Goal: Task Accomplishment & Management: Manage account settings

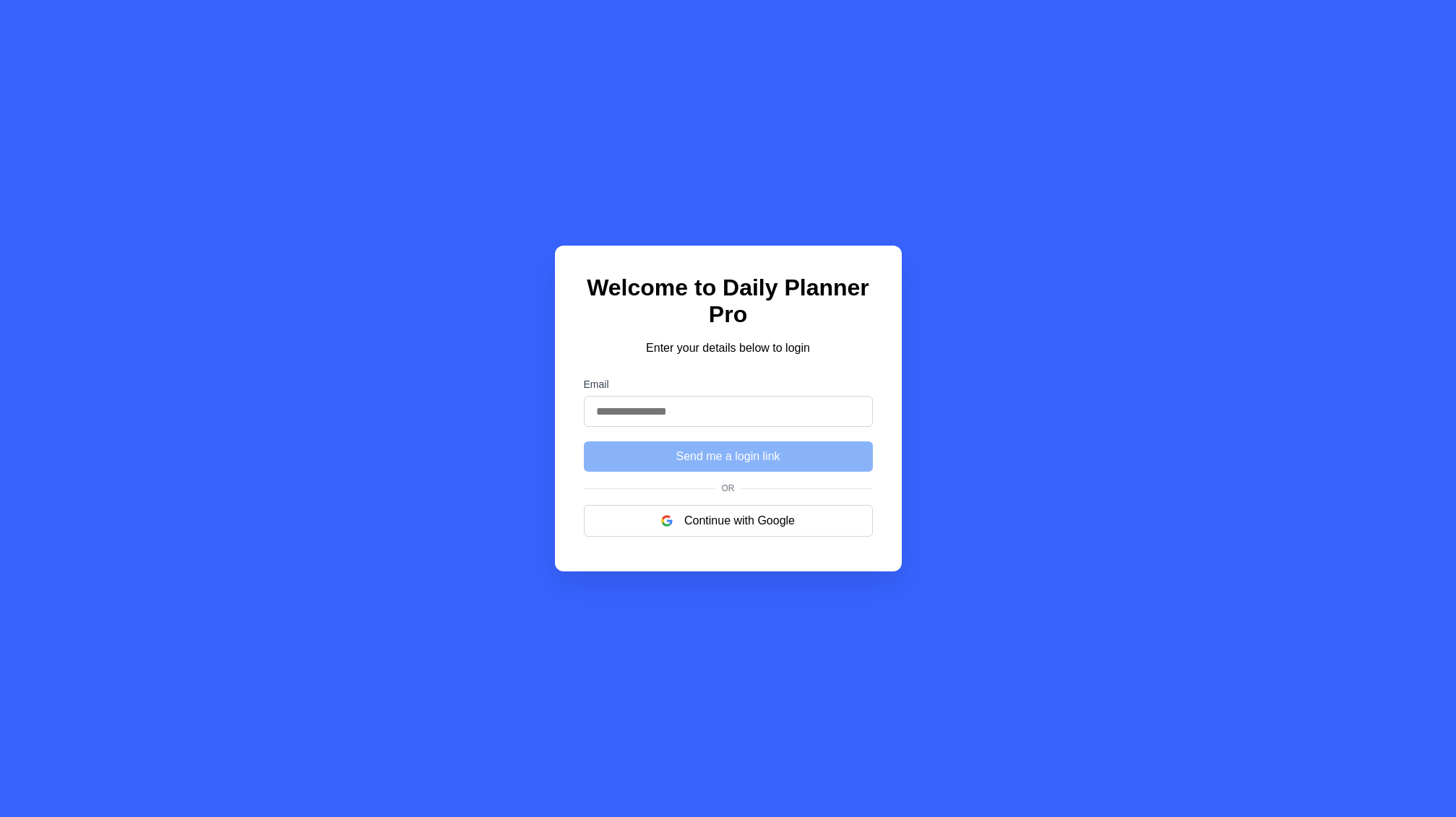
click at [769, 381] on label "Email" at bounding box center [728, 384] width 289 height 11
click at [769, 396] on input "Email" at bounding box center [728, 411] width 289 height 31
click at [755, 423] on input "Email" at bounding box center [728, 411] width 289 height 31
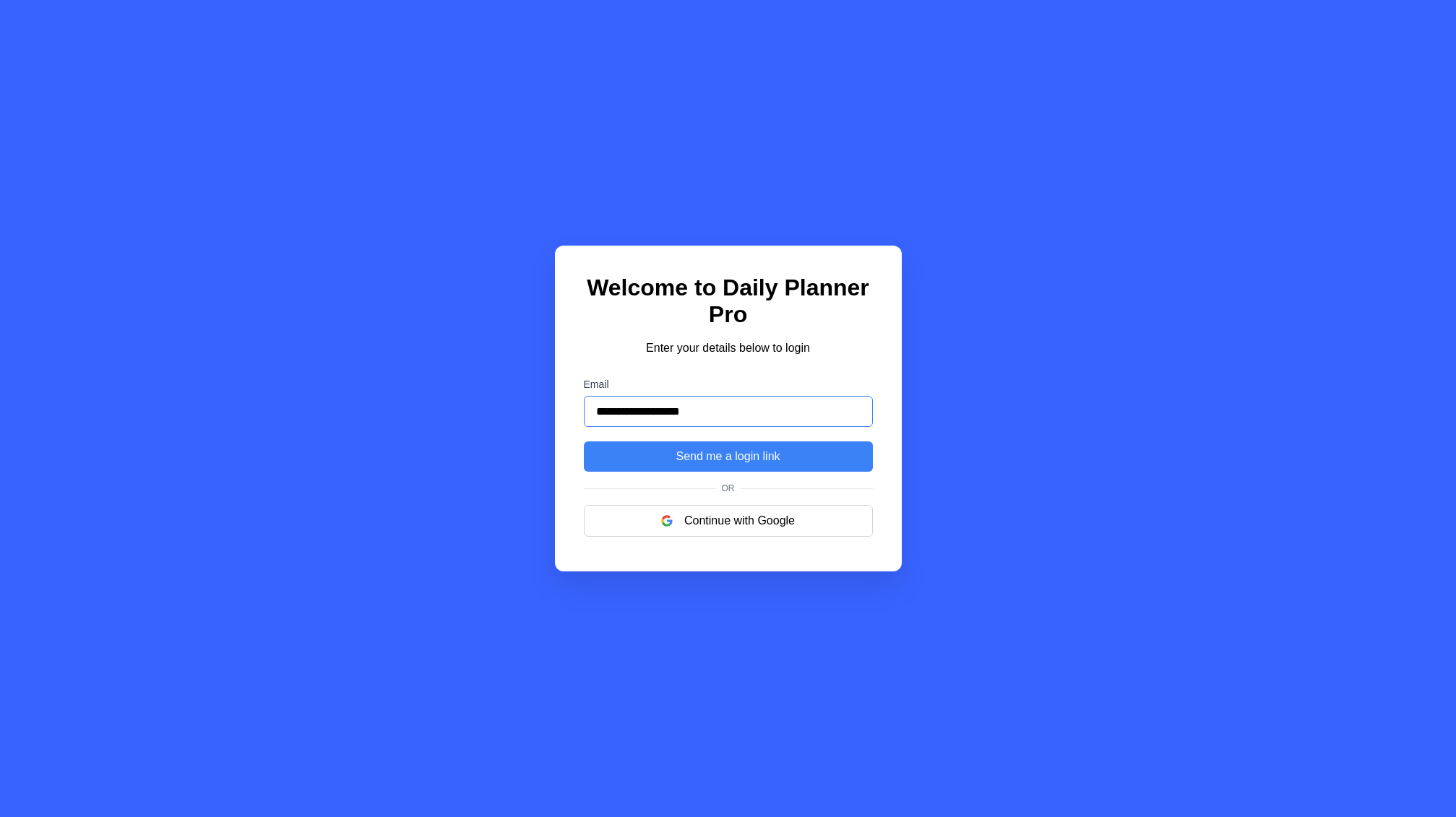
type input "**********"
click at [584, 441] on button "Send me a login link" at bounding box center [728, 456] width 289 height 30
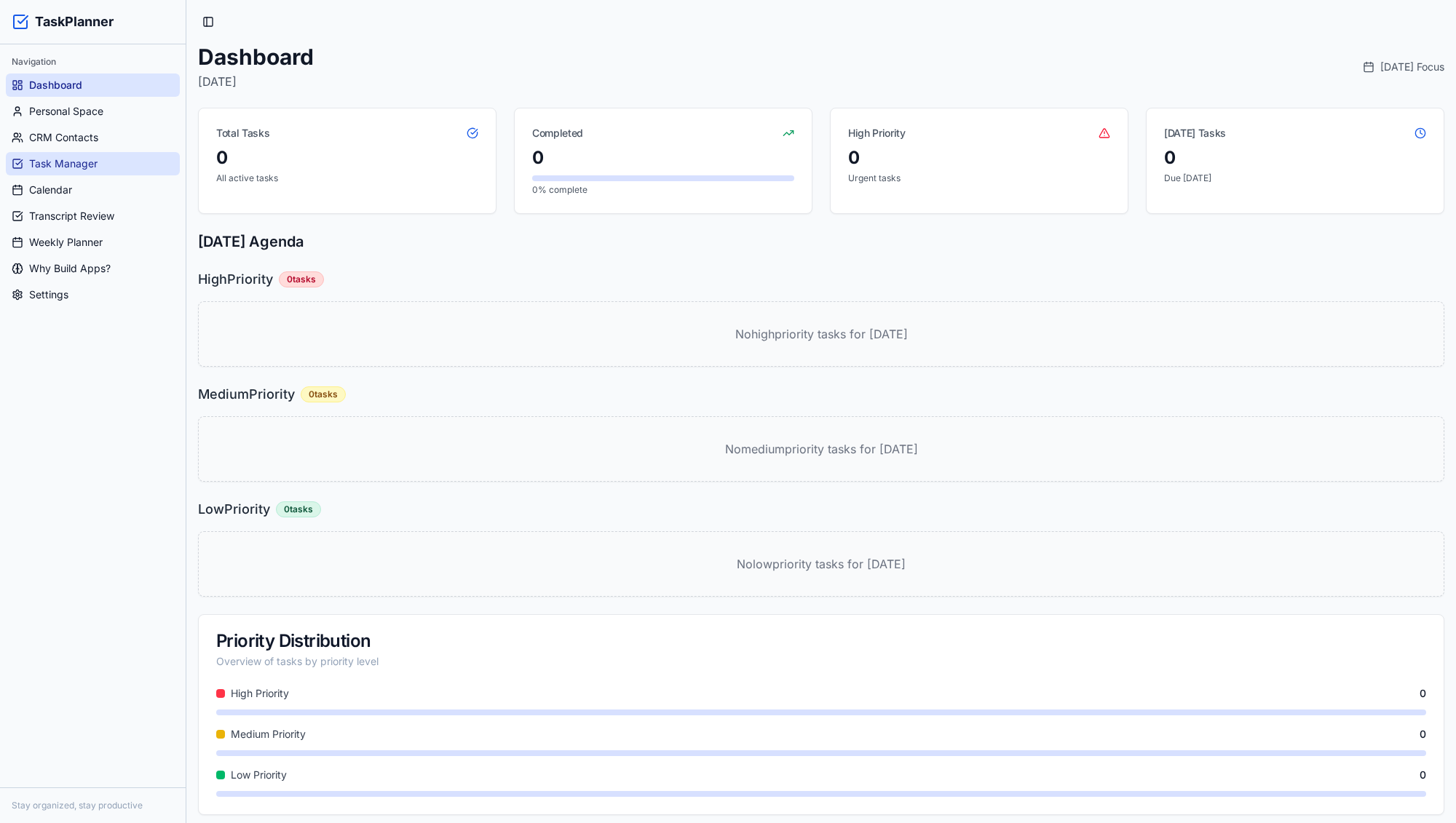
click at [97, 171] on link "Task Manager" at bounding box center [92, 164] width 174 height 23
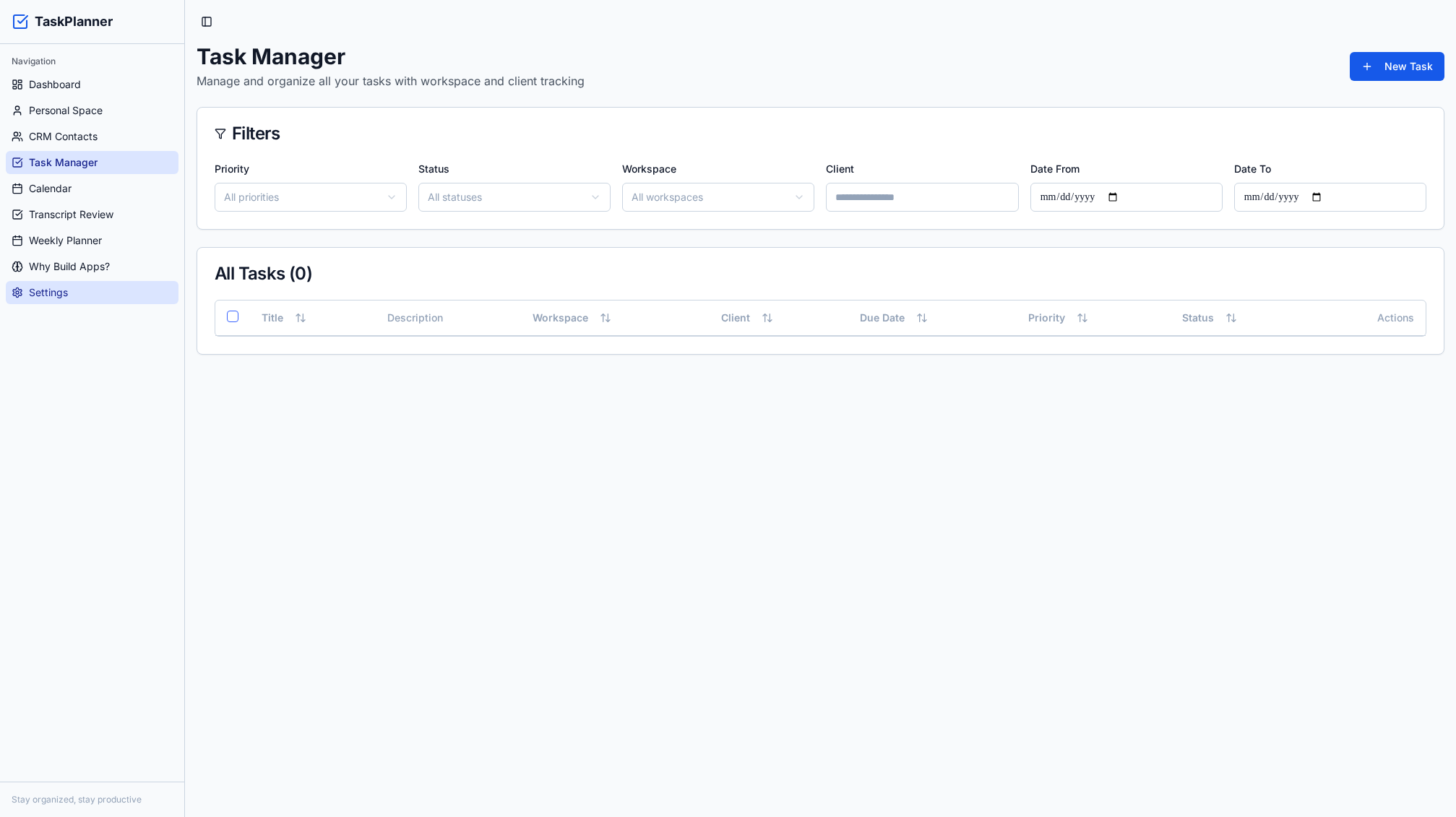
click at [72, 289] on link "Settings" at bounding box center [92, 293] width 172 height 23
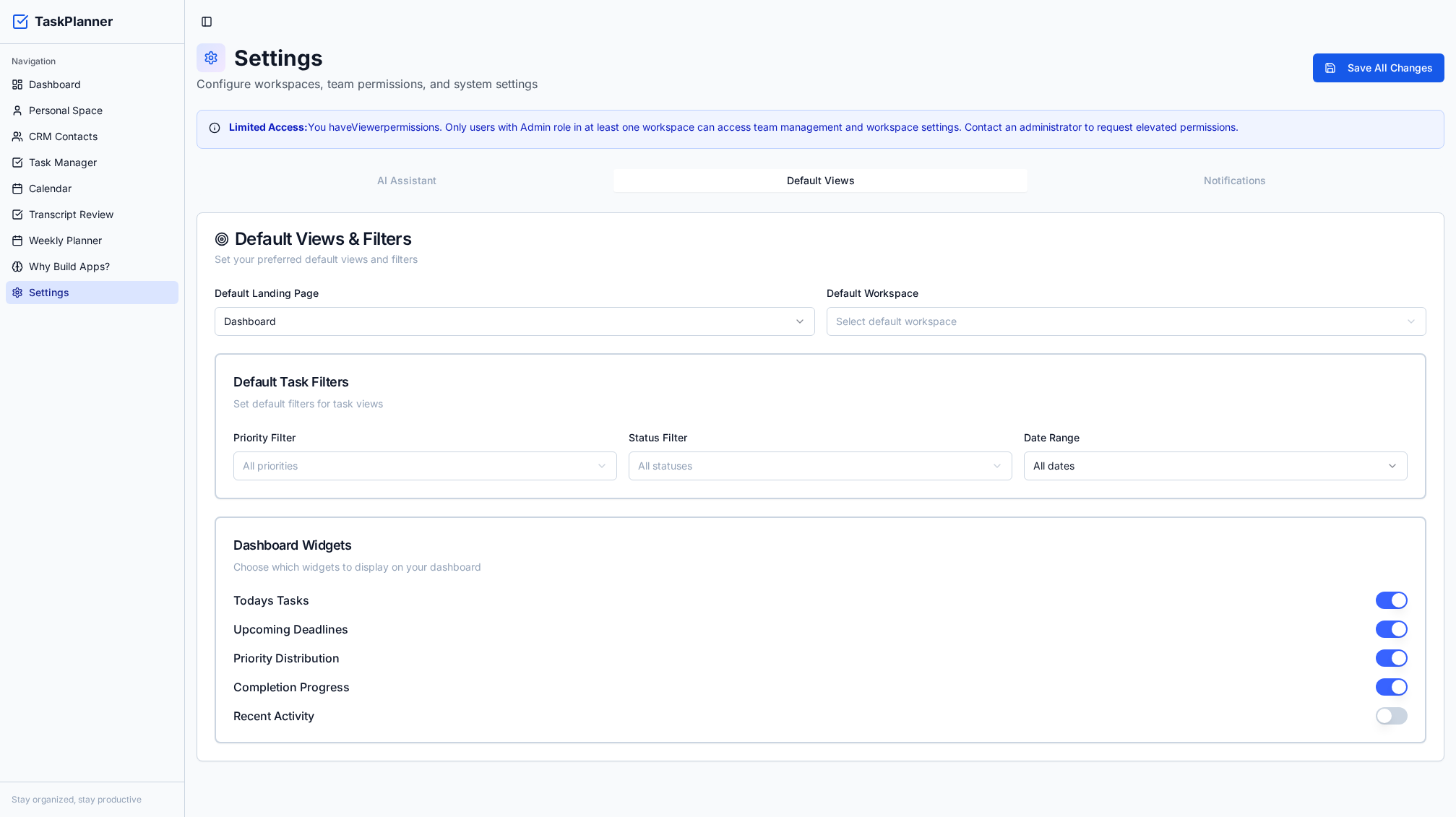
click at [872, 179] on button "Default Views" at bounding box center [820, 181] width 414 height 23
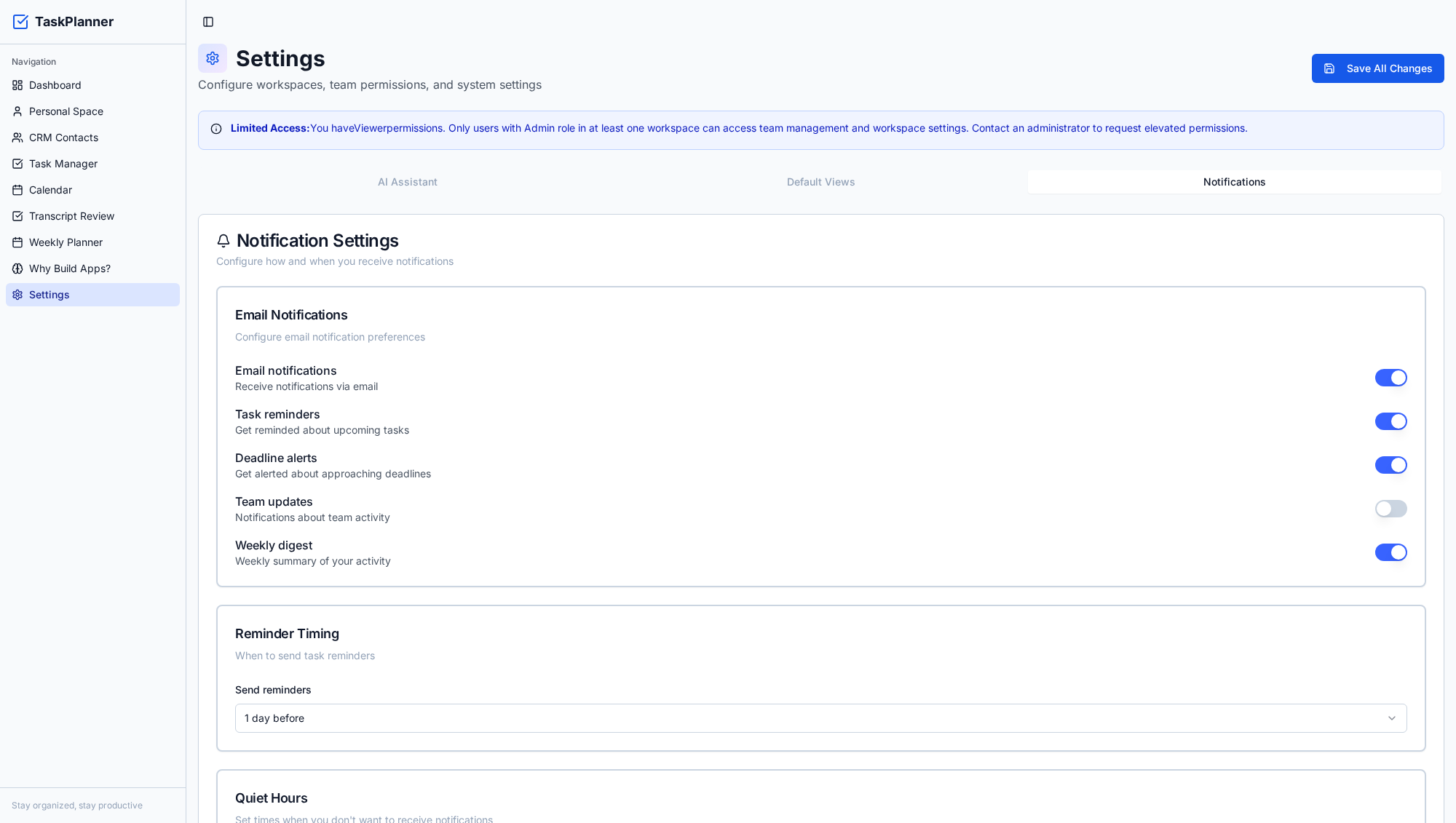
click at [1256, 193] on button "Notifications" at bounding box center [1235, 182] width 414 height 23
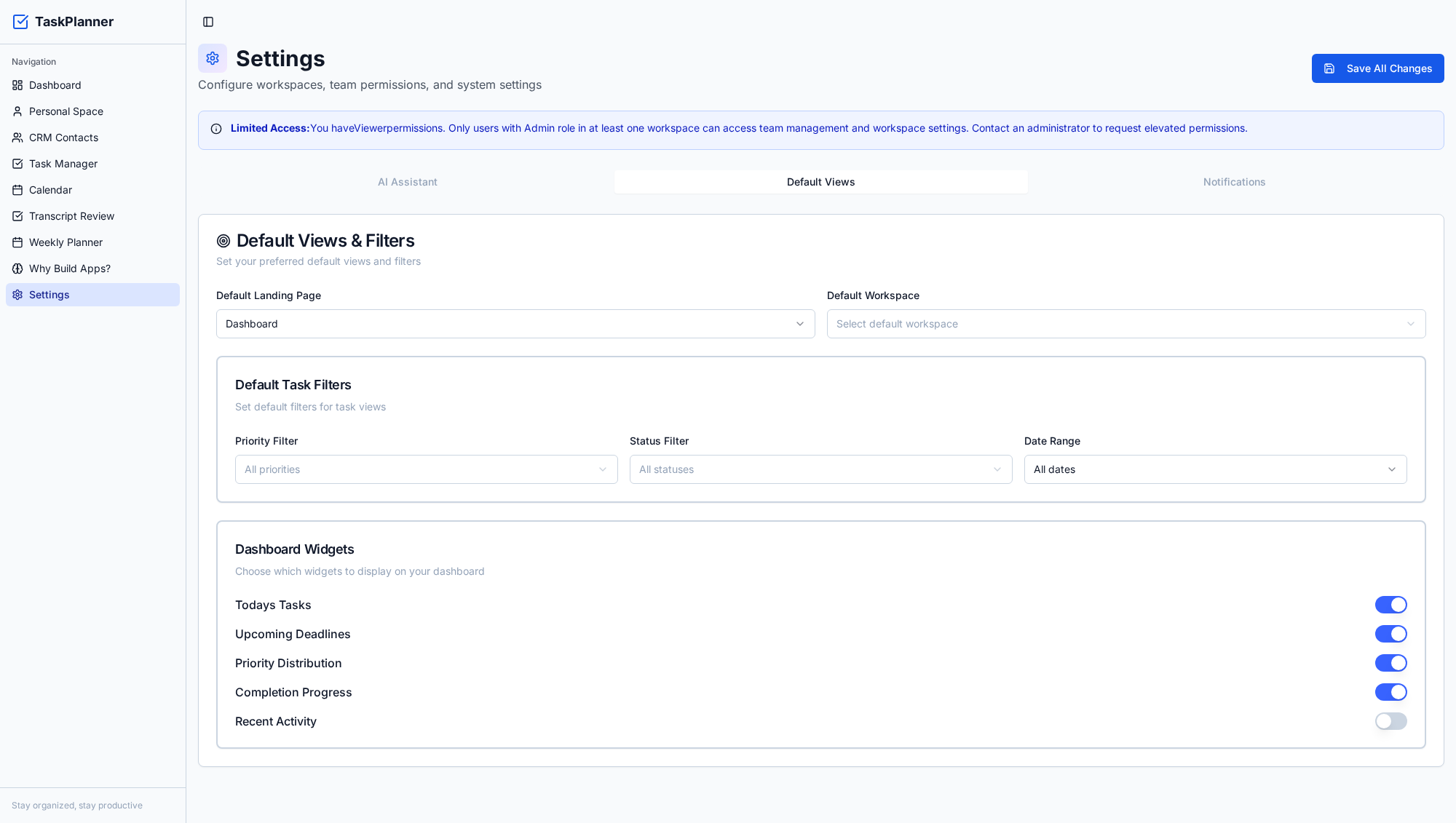
click at [929, 190] on button "Default Views" at bounding box center [821, 182] width 414 height 23
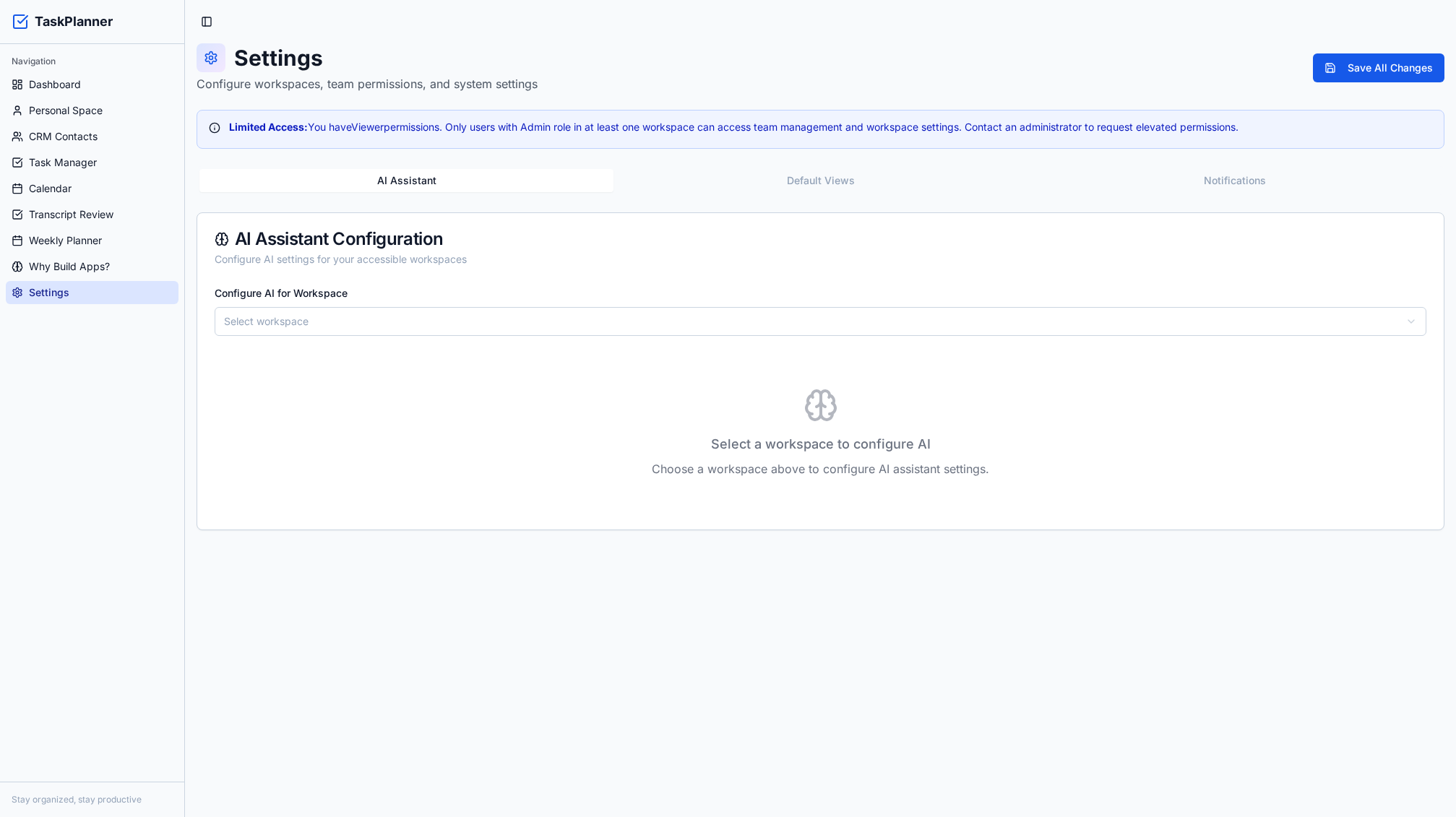
click at [425, 182] on button "AI Assistant" at bounding box center [406, 181] width 414 height 23
click at [416, 336] on div "Configure AI for Workspace Select workspace Select a workspace to configure AI …" at bounding box center [820, 407] width 1247 height 246
click at [408, 325] on html "TaskPlanner Navigation Dashboard Personal Space CRM Contacts Task Manager Calen…" at bounding box center [728, 408] width 1456 height 817
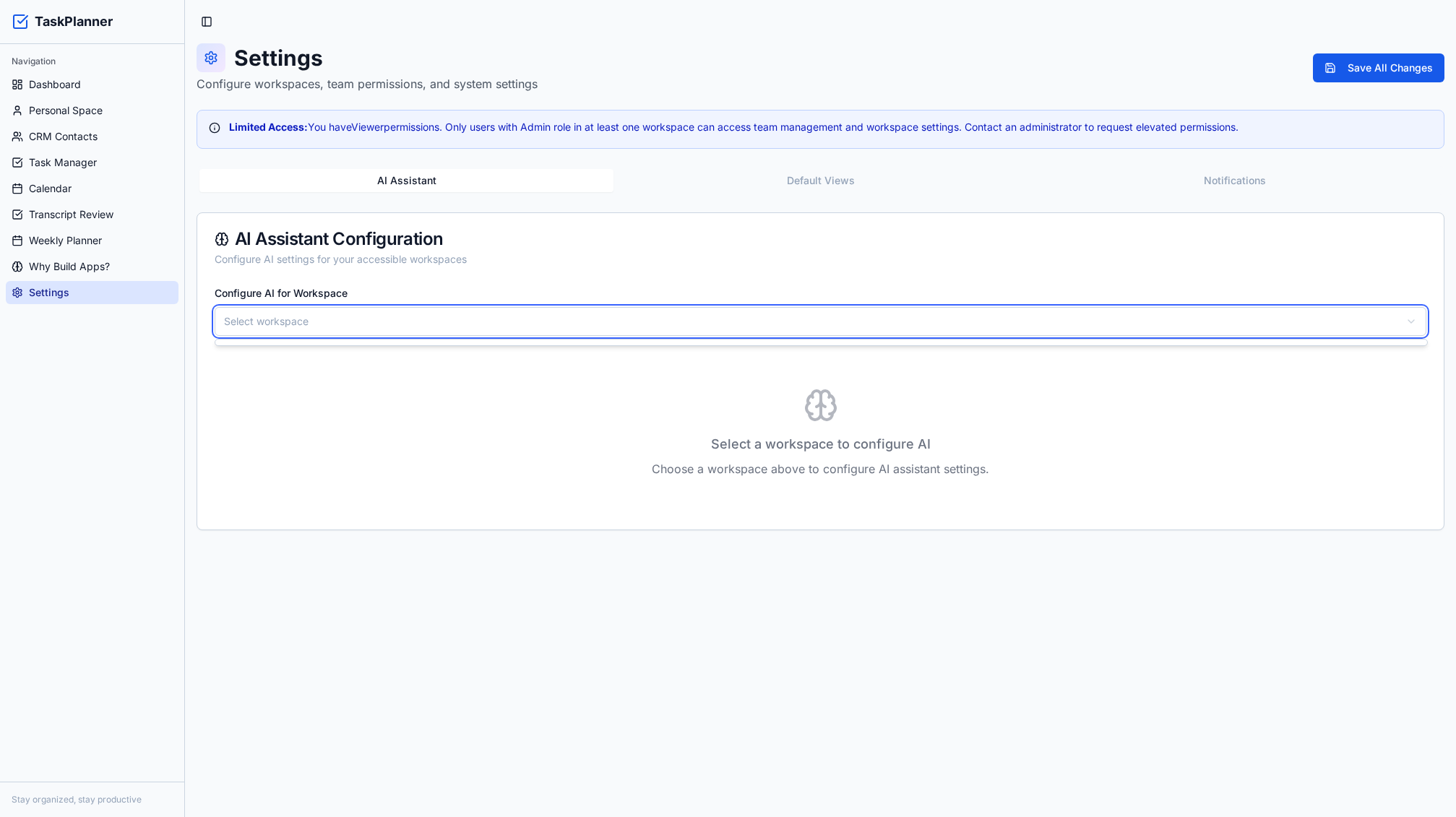
click at [306, 326] on html "TaskPlanner Navigation Dashboard Personal Space CRM Contacts Task Manager Calen…" at bounding box center [728, 408] width 1456 height 817
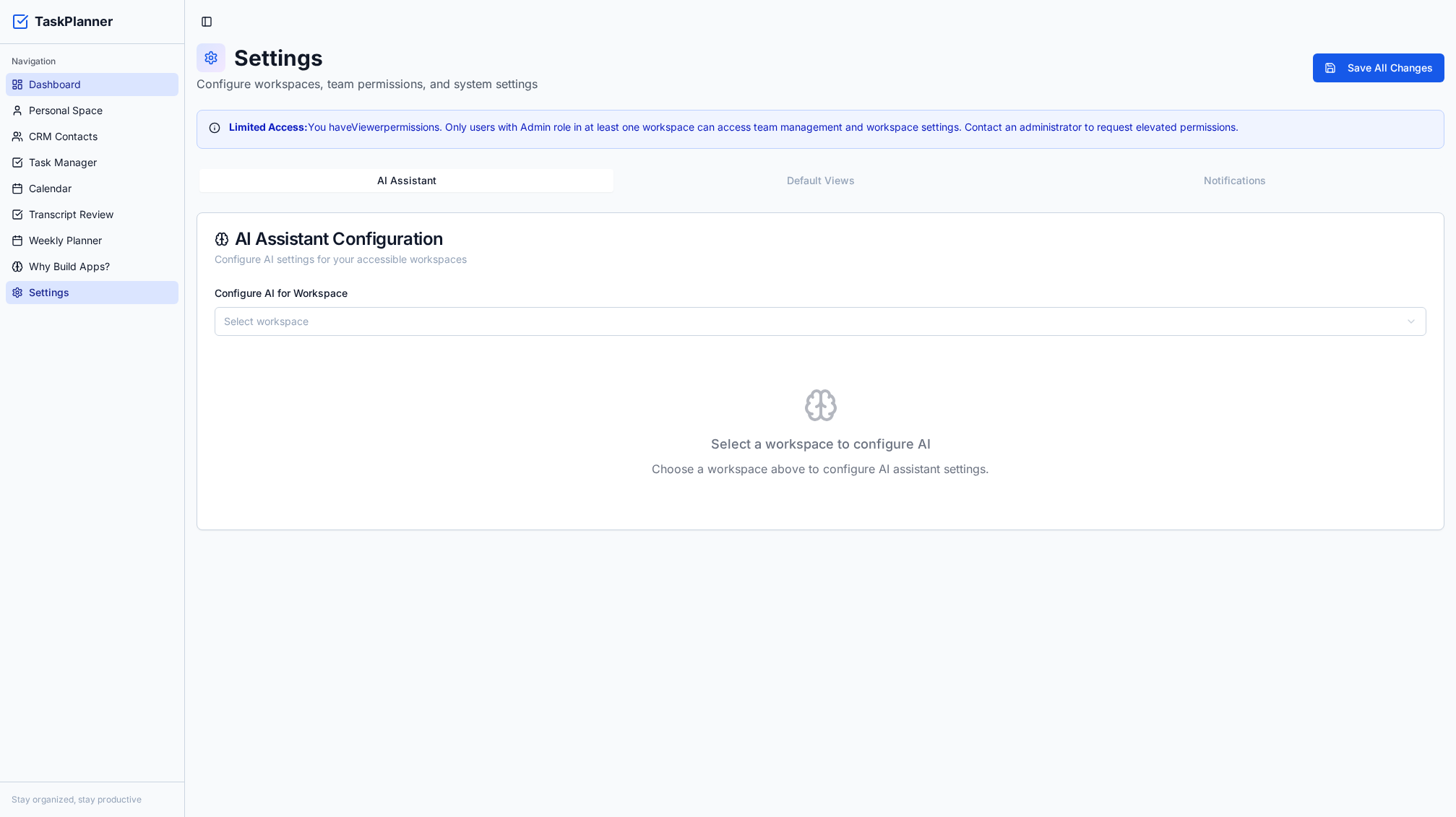
click at [91, 84] on link "Dashboard" at bounding box center [92, 84] width 172 height 23
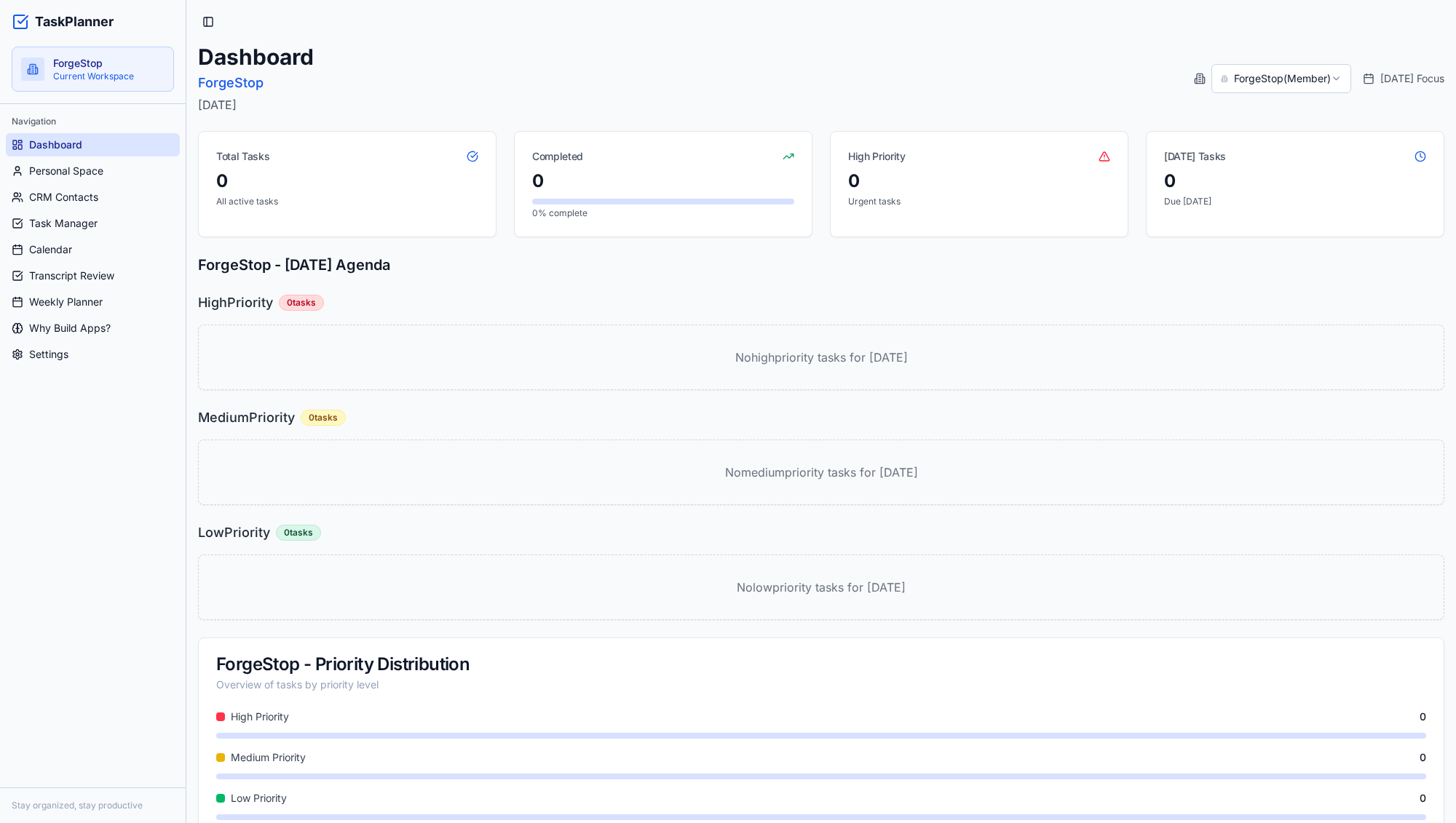
click at [99, 387] on div "Navigation Dashboard Personal Space CRM Contacts Task Manager Calendar Transcri…" at bounding box center [92, 445] width 186 height 684
click at [109, 354] on link "Settings" at bounding box center [92, 355] width 174 height 23
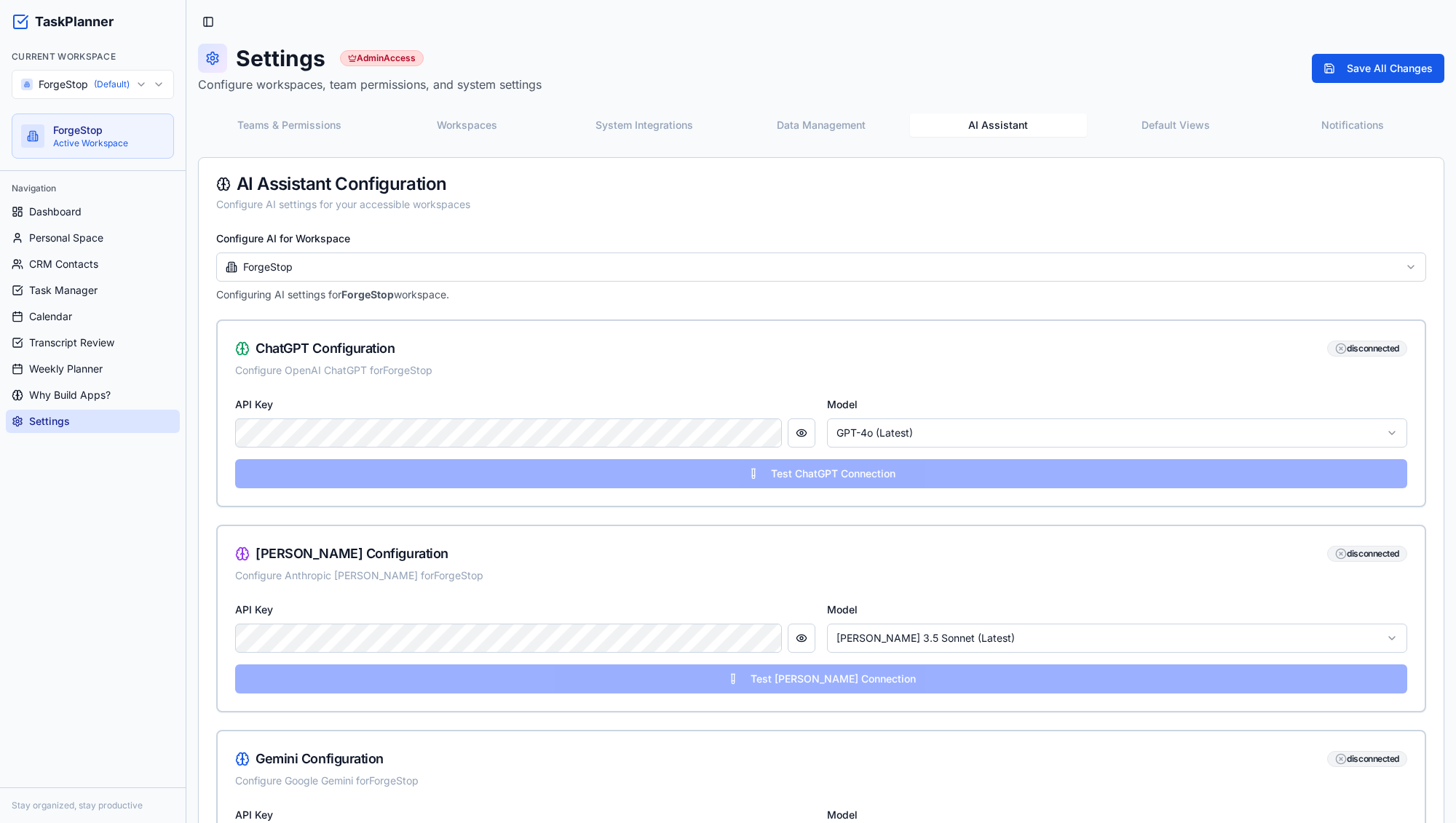
click at [178, 504] on div "Navigation Dashboard Personal Space CRM Contacts Task Manager Calendar Transcri…" at bounding box center [92, 479] width 186 height 617
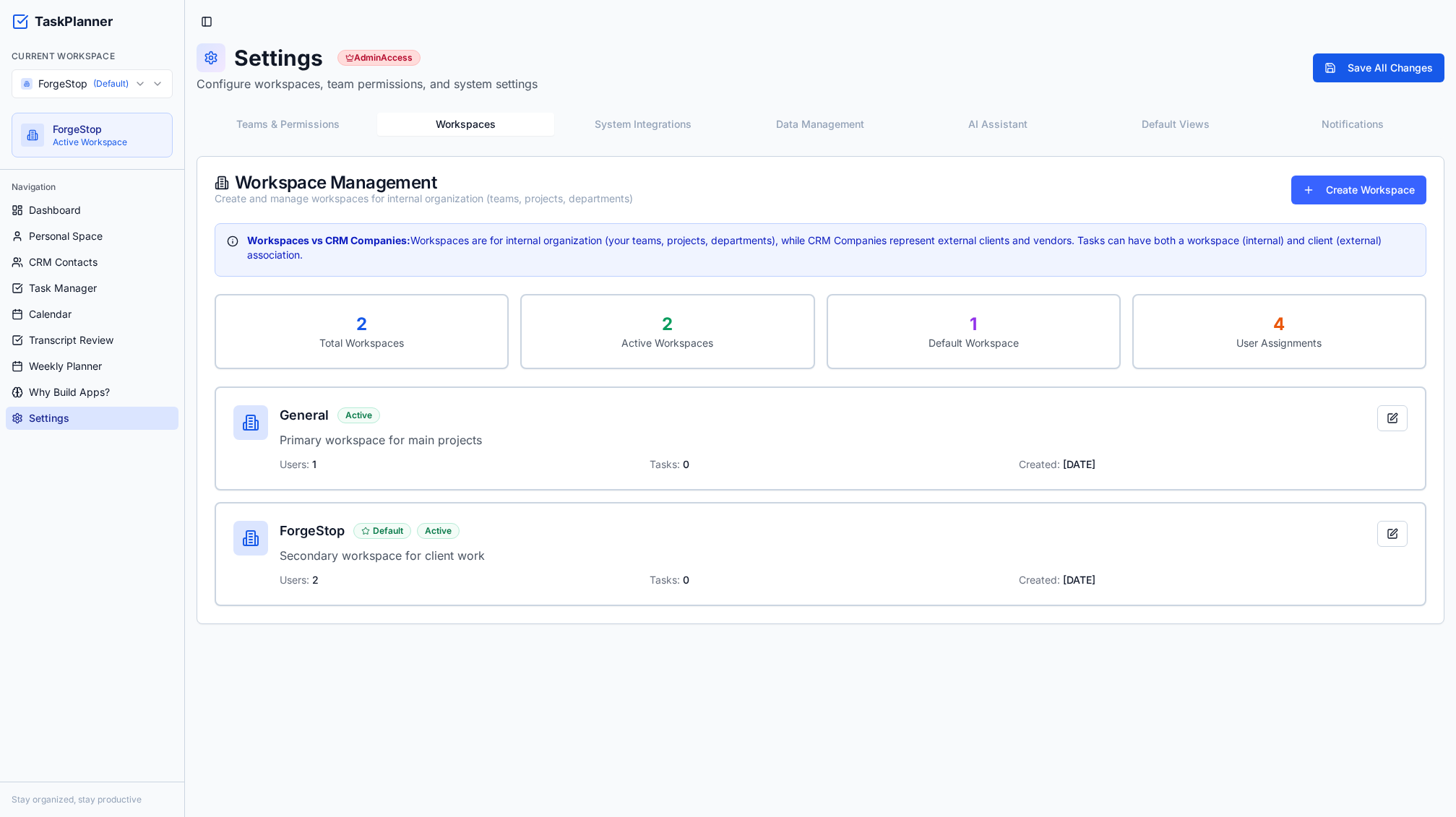
click at [467, 126] on button "Workspaces" at bounding box center [467, 124] width 178 height 23
click at [286, 118] on button "Teams & Permissions" at bounding box center [288, 124] width 176 height 23
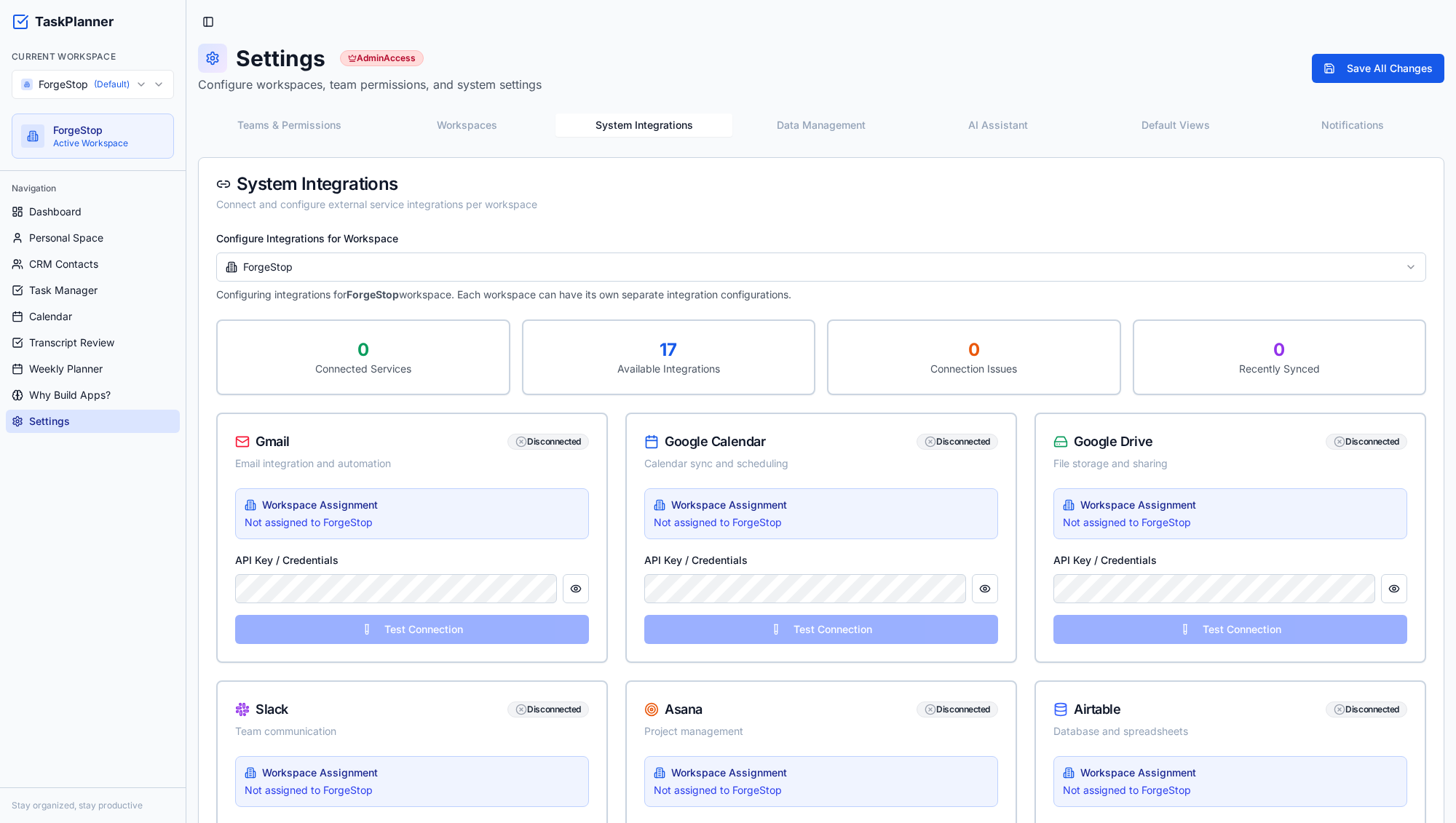
click at [681, 121] on button "System Integrations" at bounding box center [644, 125] width 177 height 23
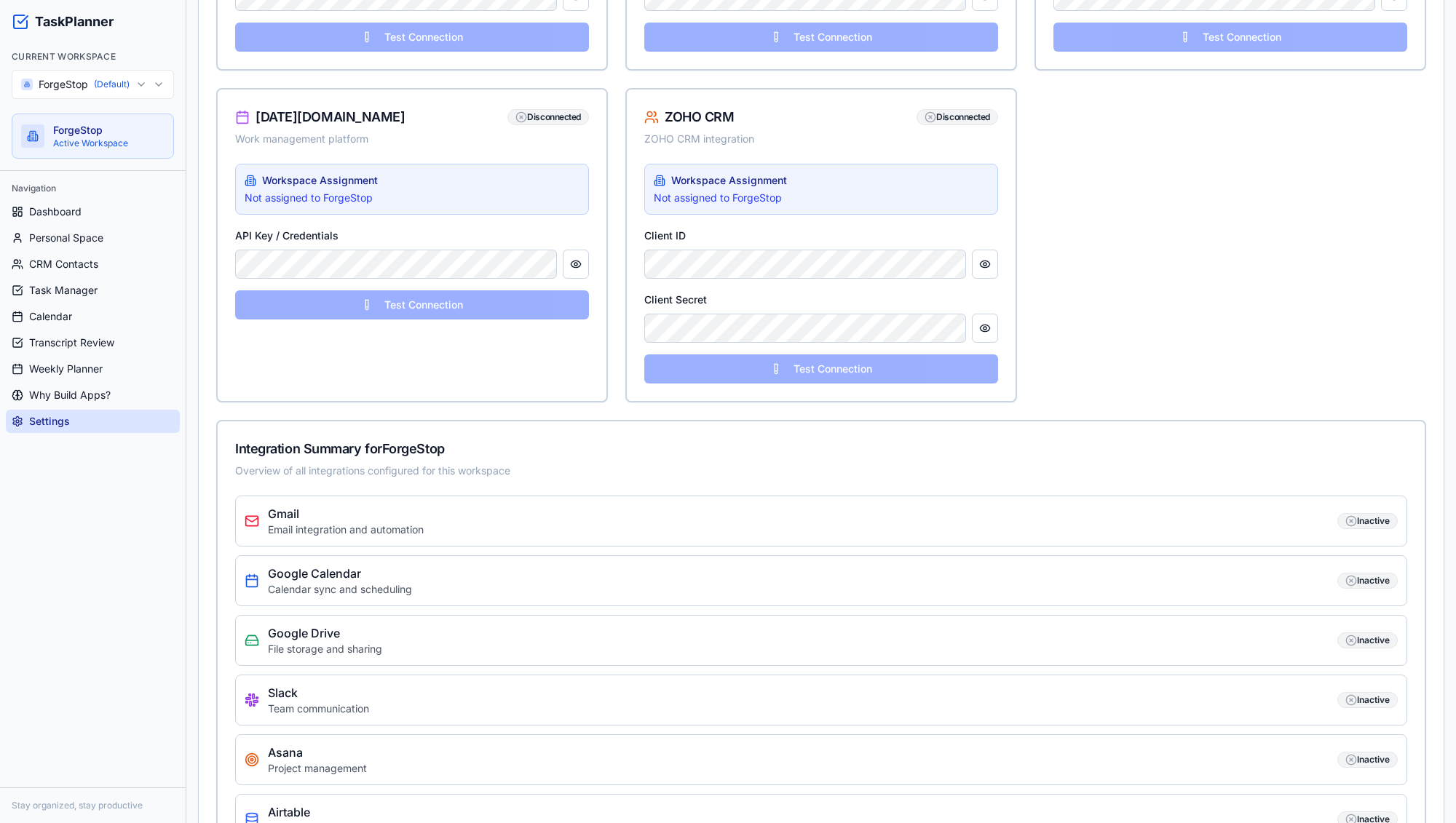
scroll to position [1663, 0]
click at [843, 375] on button "Test Connection" at bounding box center [821, 370] width 354 height 30
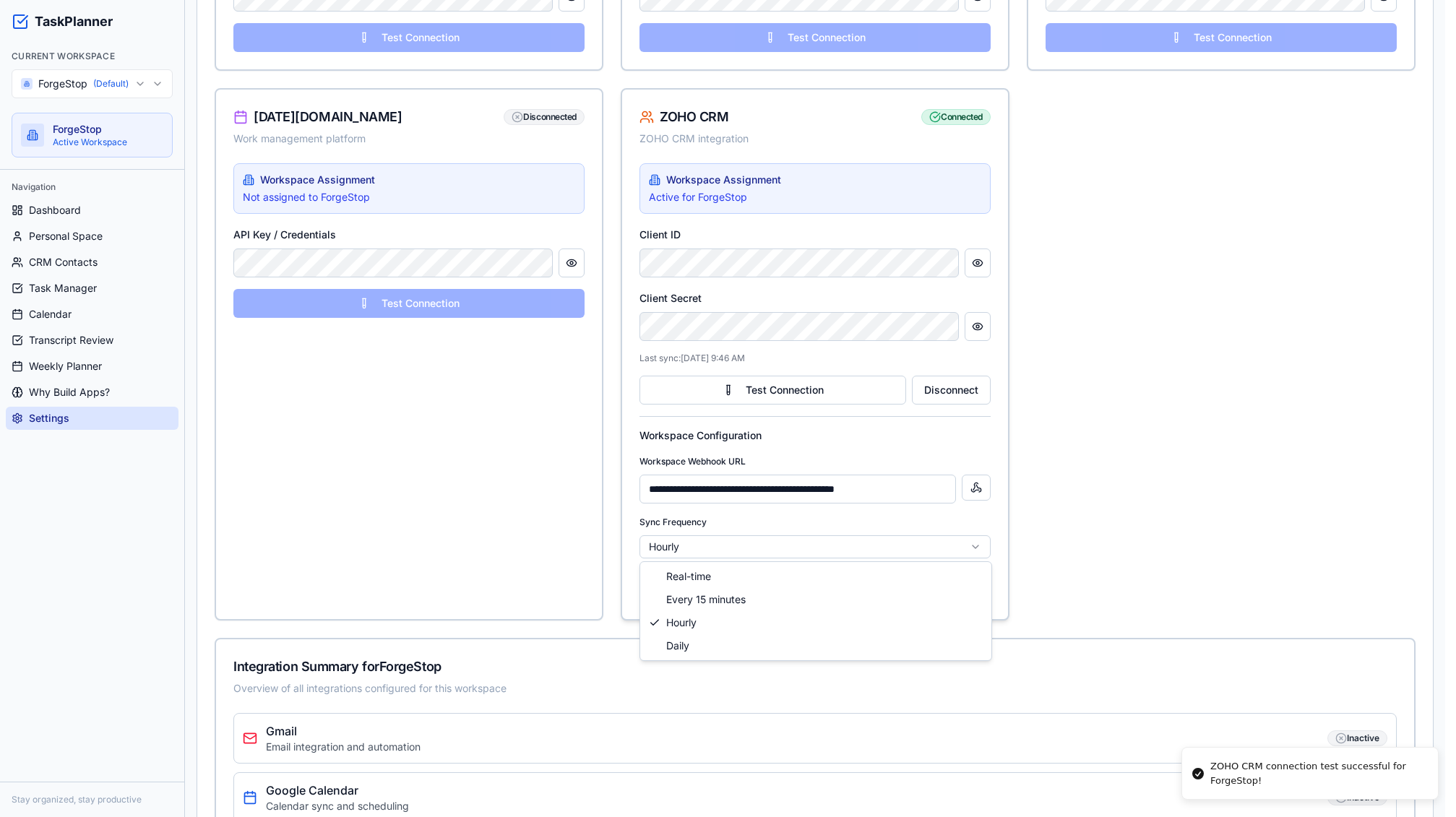
click at [758, 545] on html "TaskPlanner Current Workspace ForgeStop (Default) ForgeStop Active Workspace Na…" at bounding box center [728, 55] width 1456 height 3412
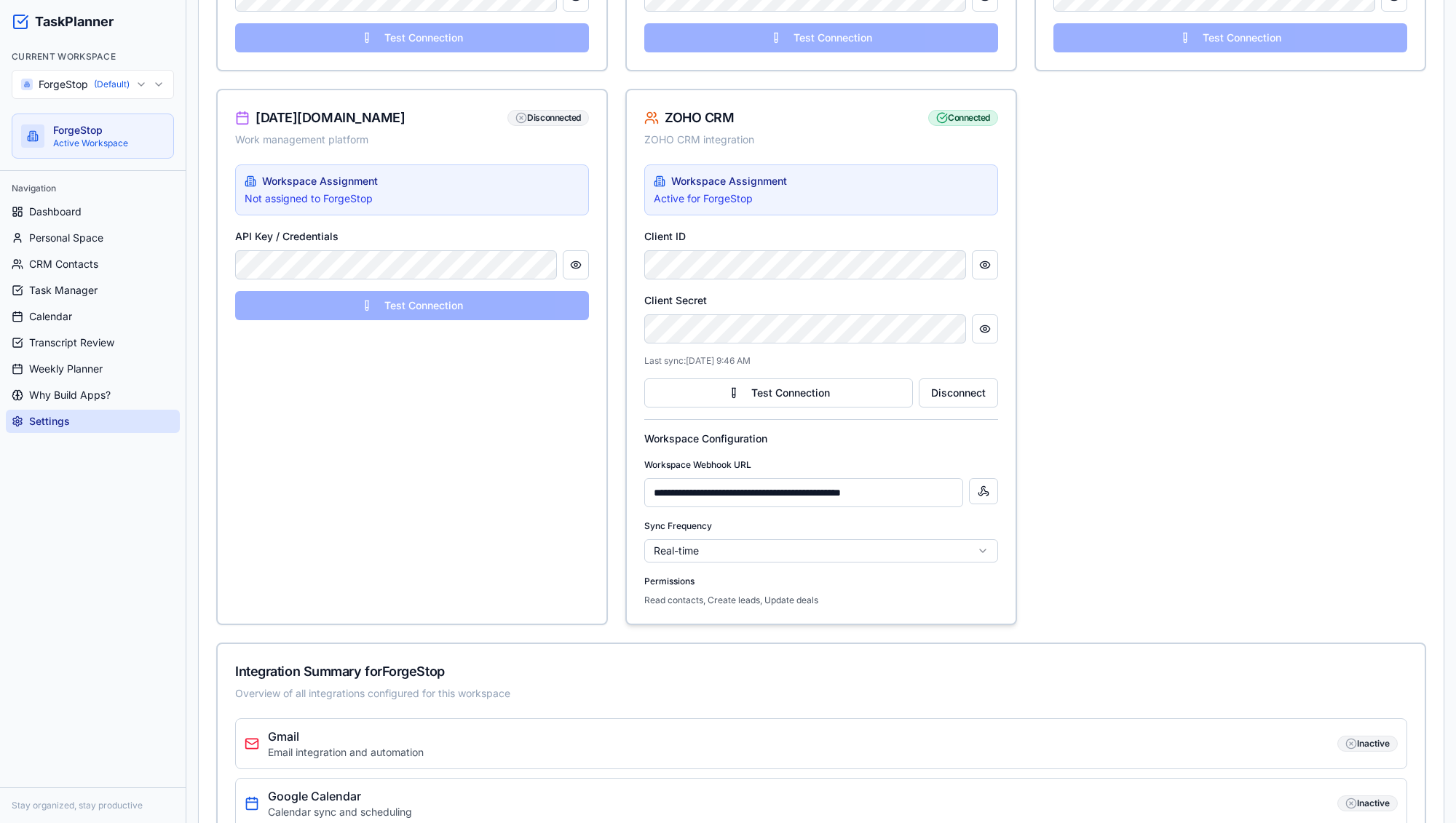
click at [887, 484] on input "**********" at bounding box center [804, 493] width 318 height 30
click at [988, 494] on button at bounding box center [983, 491] width 30 height 26
drag, startPoint x: 945, startPoint y: 489, endPoint x: 574, endPoint y: 466, distance: 371.7
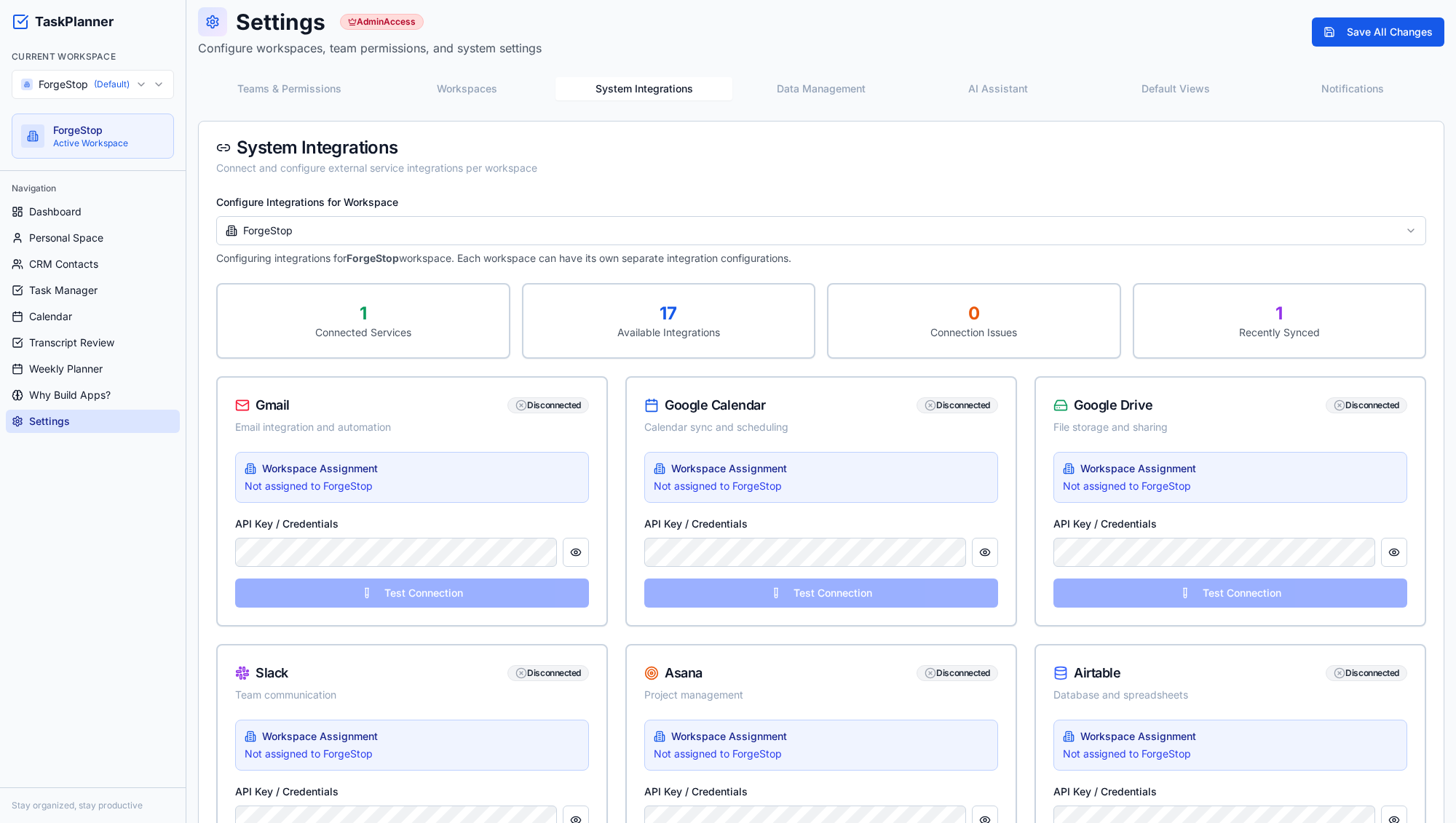
scroll to position [0, 0]
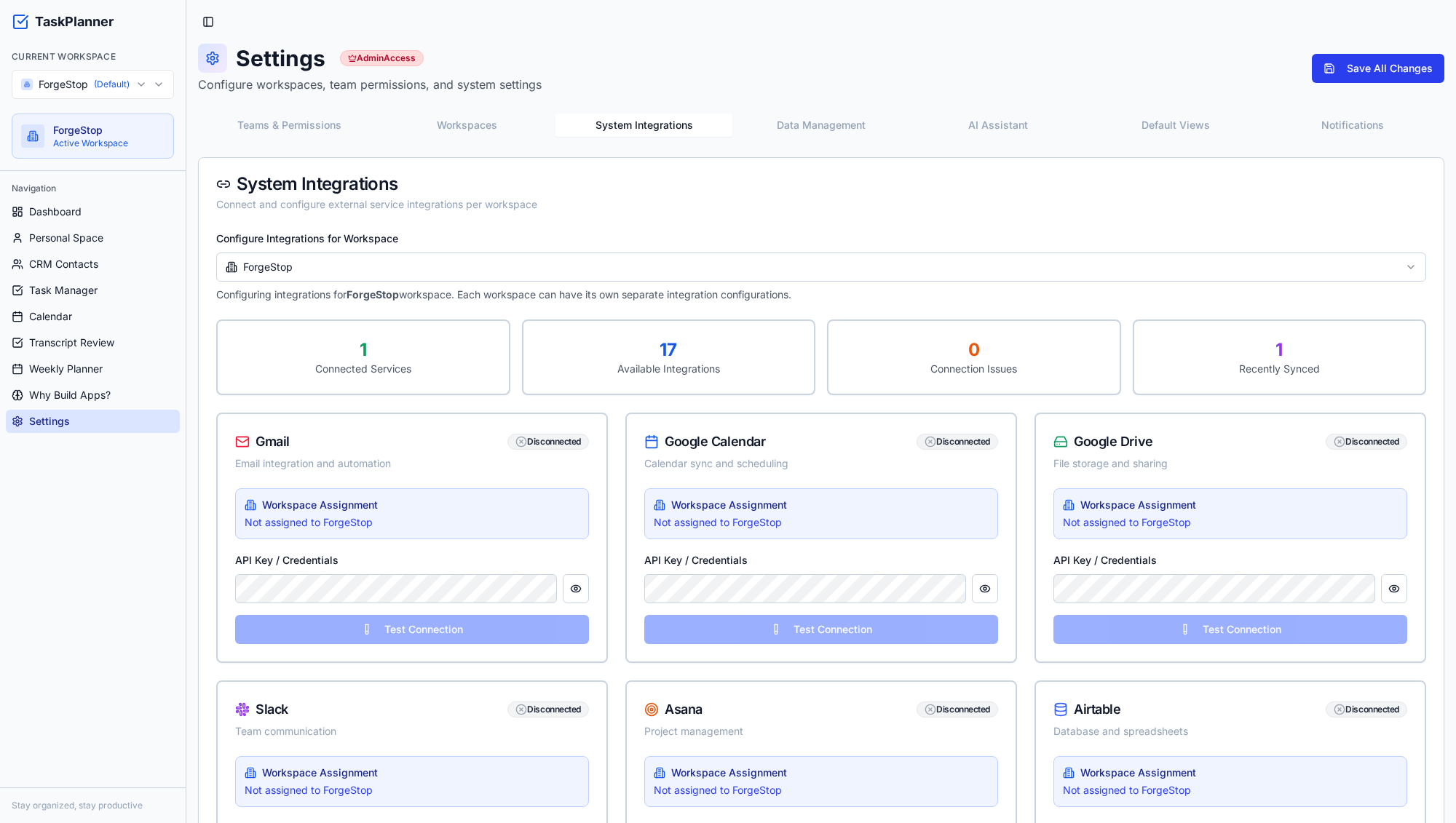
click at [1377, 82] on button "Save All Changes" at bounding box center [1378, 68] width 133 height 30
click at [460, 119] on button "Workspaces" at bounding box center [466, 125] width 177 height 23
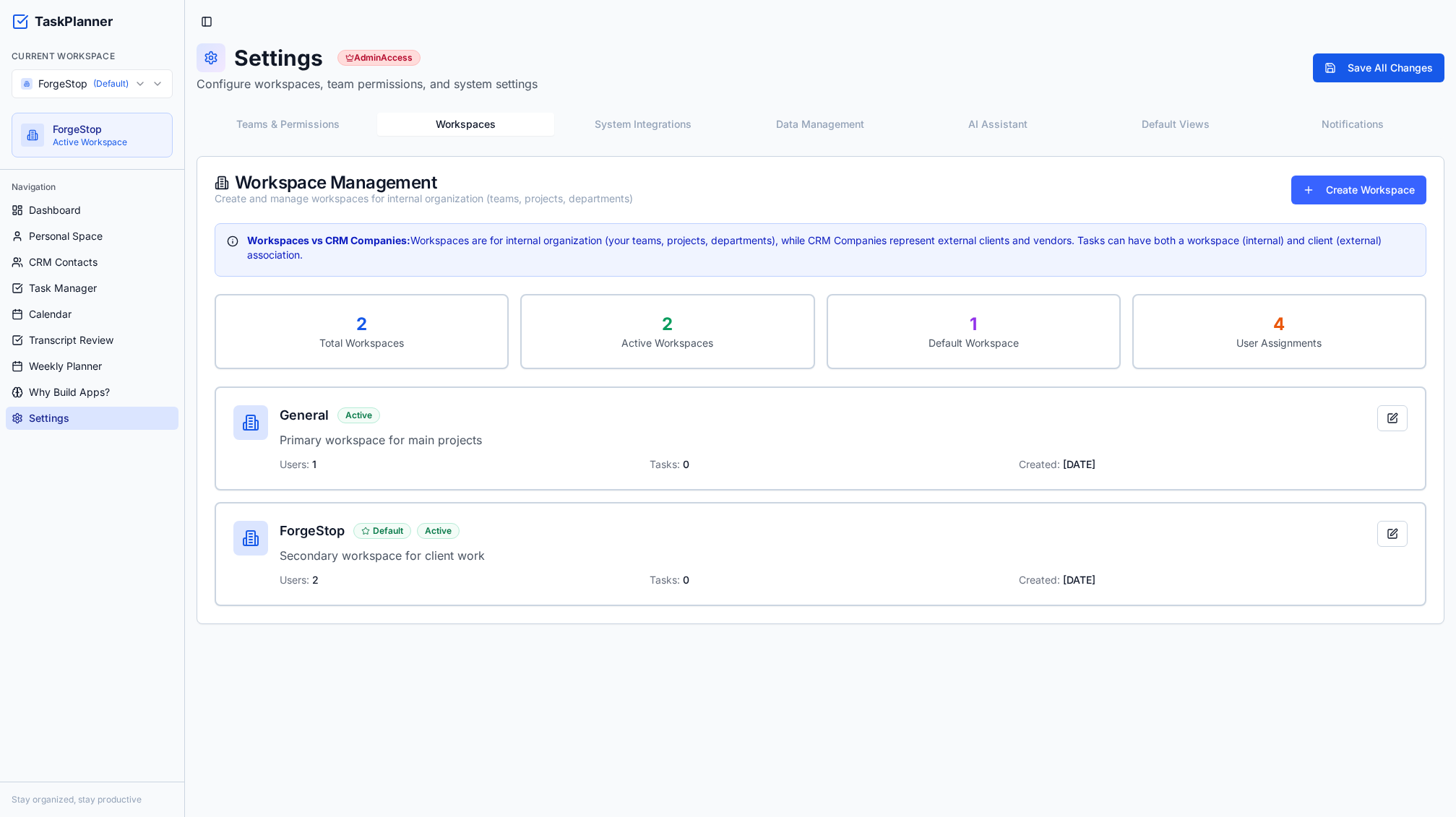
click at [676, 117] on button "System Integrations" at bounding box center [644, 124] width 178 height 23
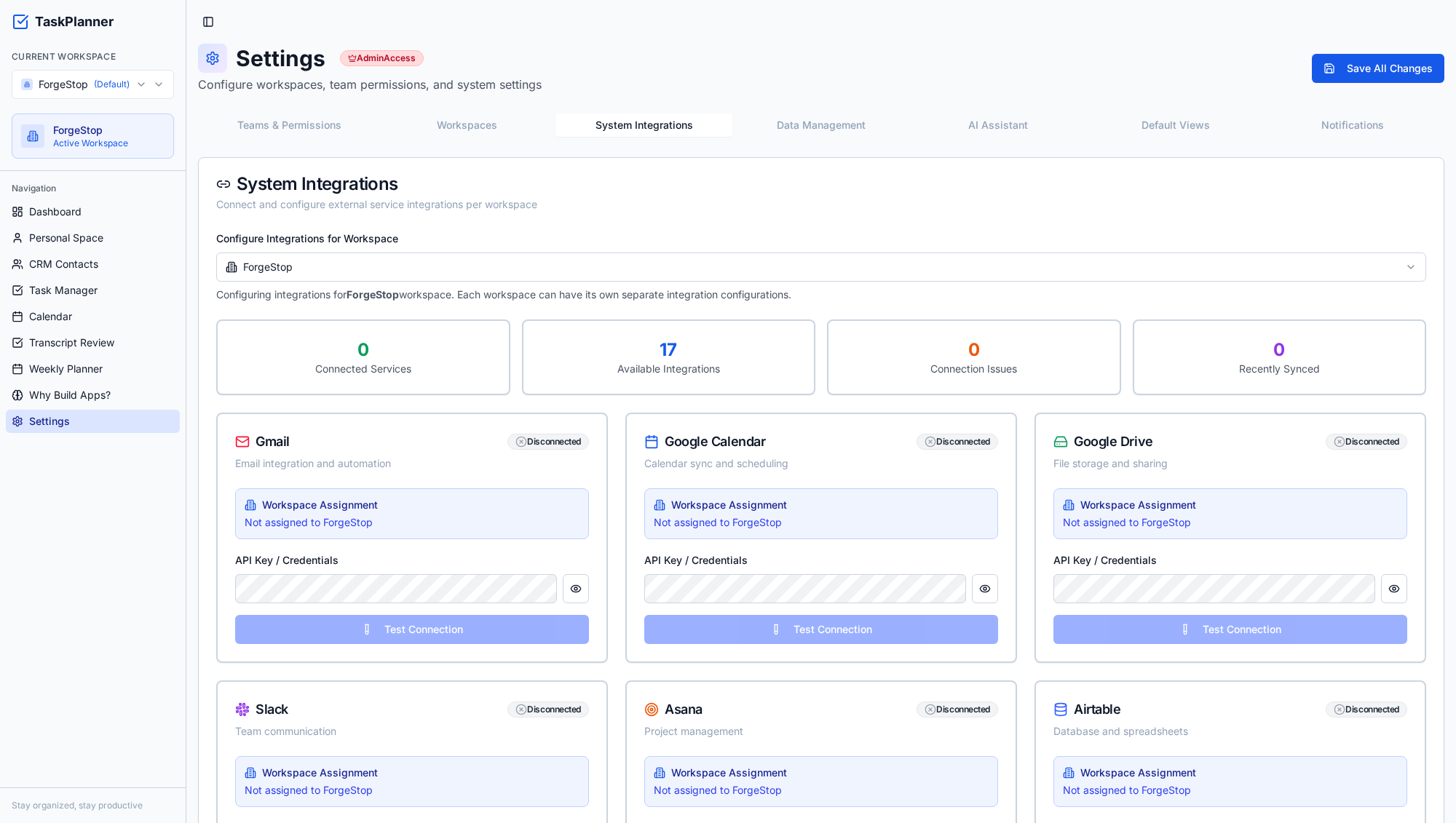
click at [600, 120] on button "System Integrations" at bounding box center [644, 125] width 177 height 23
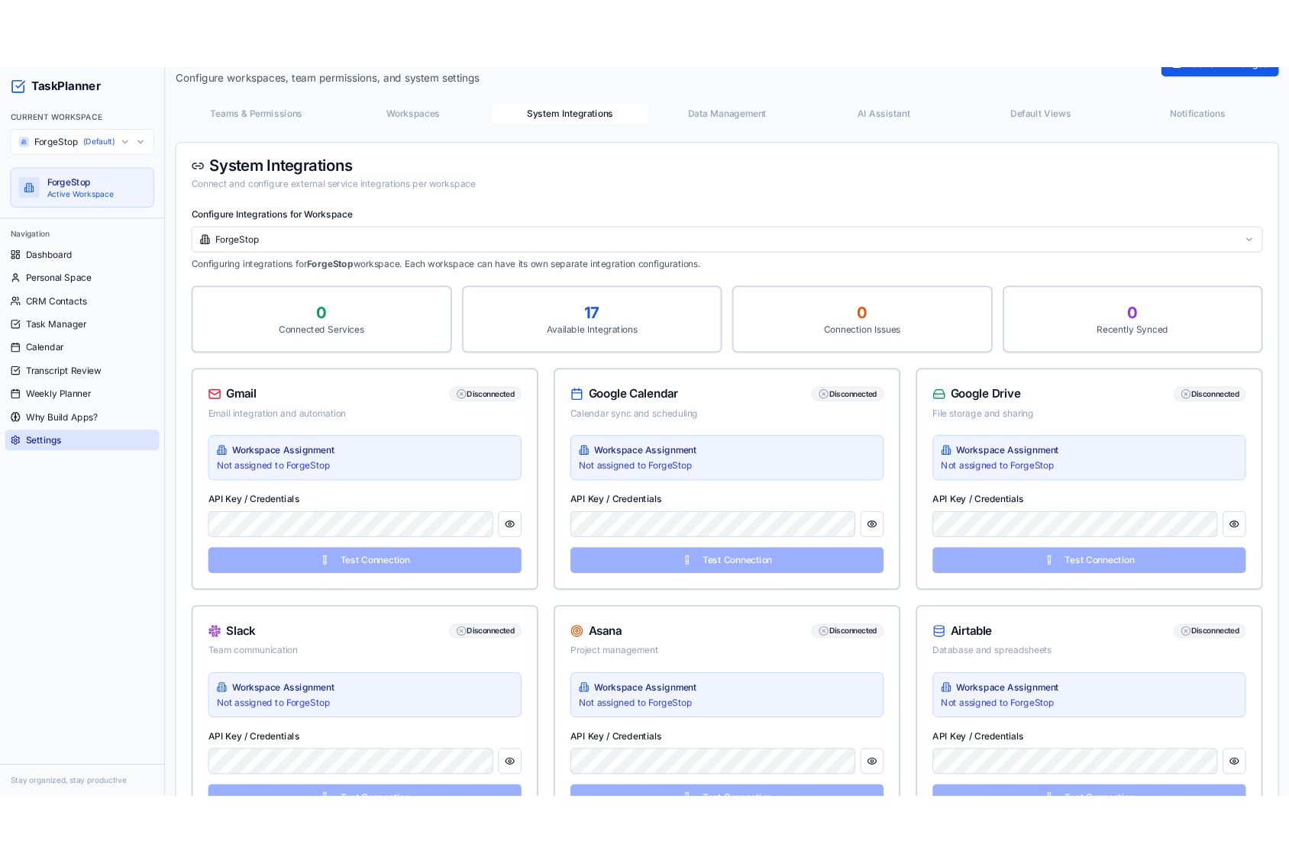
scroll to position [76, 0]
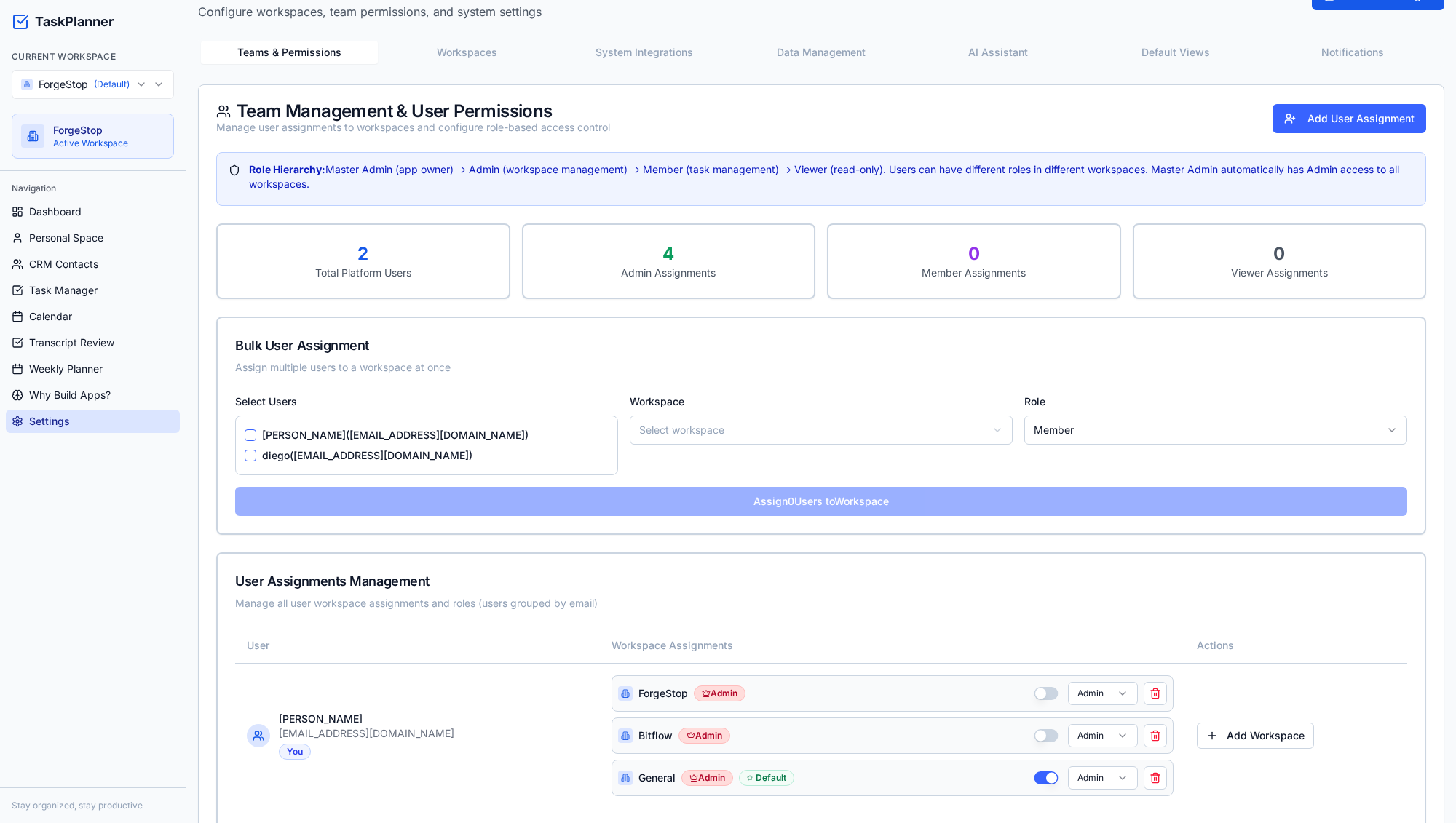
click at [214, 63] on button "Teams & Permissions" at bounding box center [290, 52] width 177 height 23
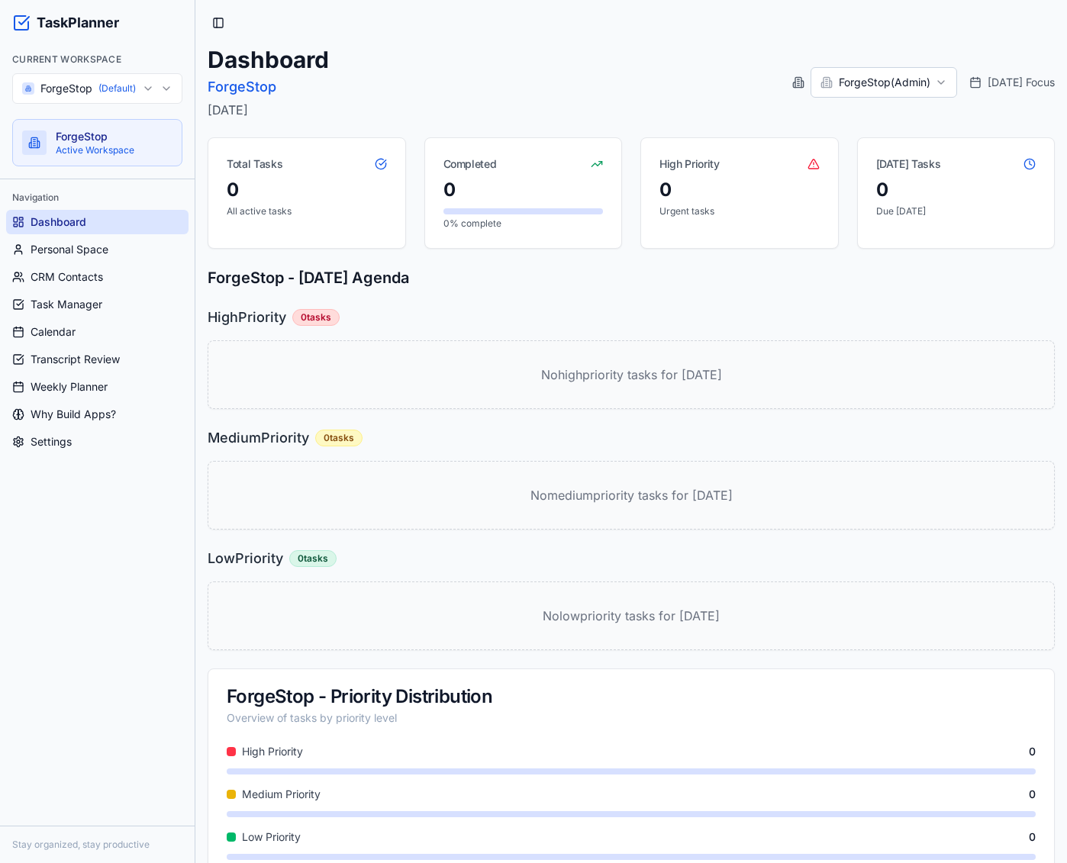
click at [508, 87] on div "Dashboard ForgeStop [DATE] ForgeStop ( Admin ) [DATE] Focus" at bounding box center [631, 82] width 847 height 73
click at [87, 253] on span "Personal Space" at bounding box center [70, 249] width 78 height 15
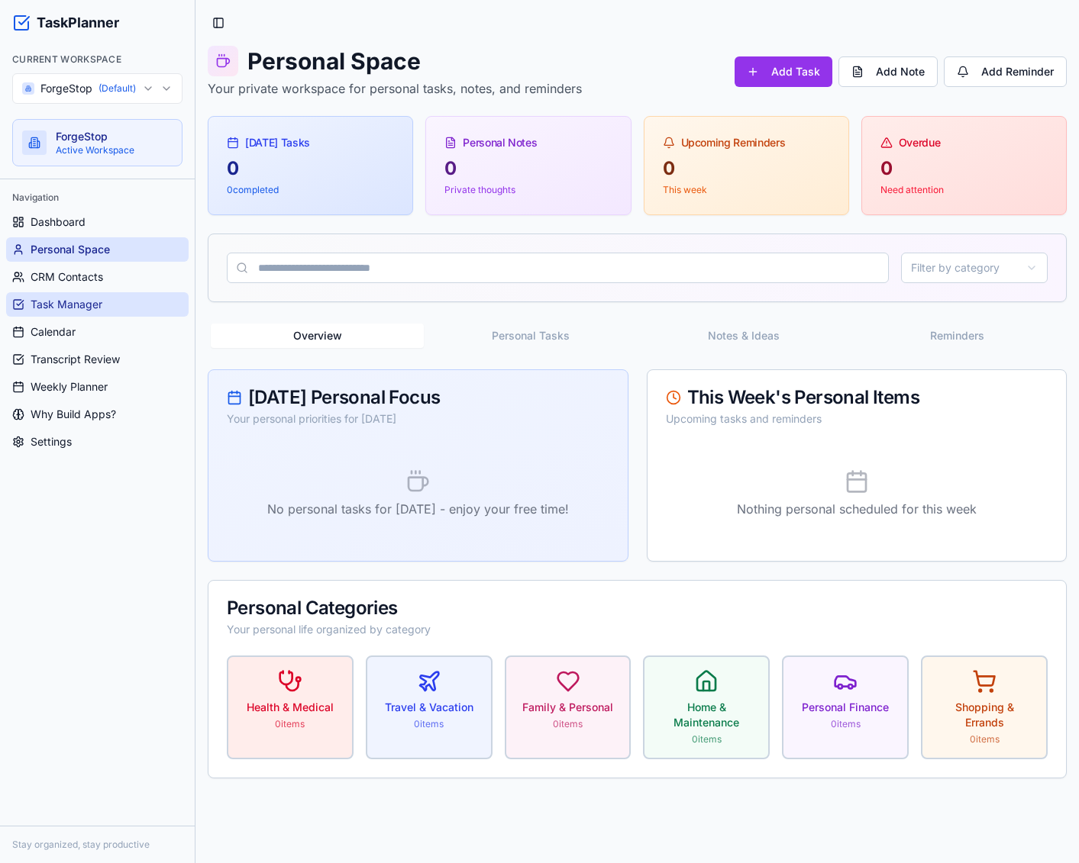
click at [84, 300] on span "Task Manager" at bounding box center [67, 304] width 72 height 15
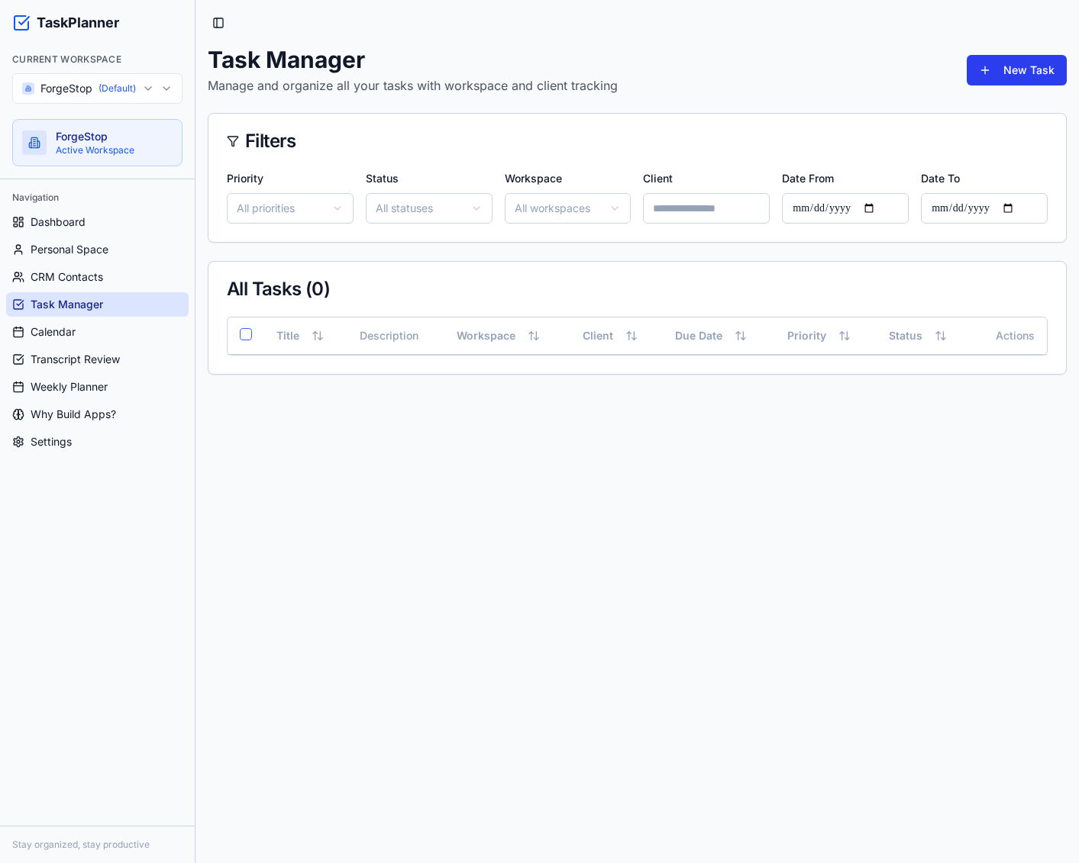
click at [1021, 69] on button "New Task" at bounding box center [1016, 70] width 100 height 31
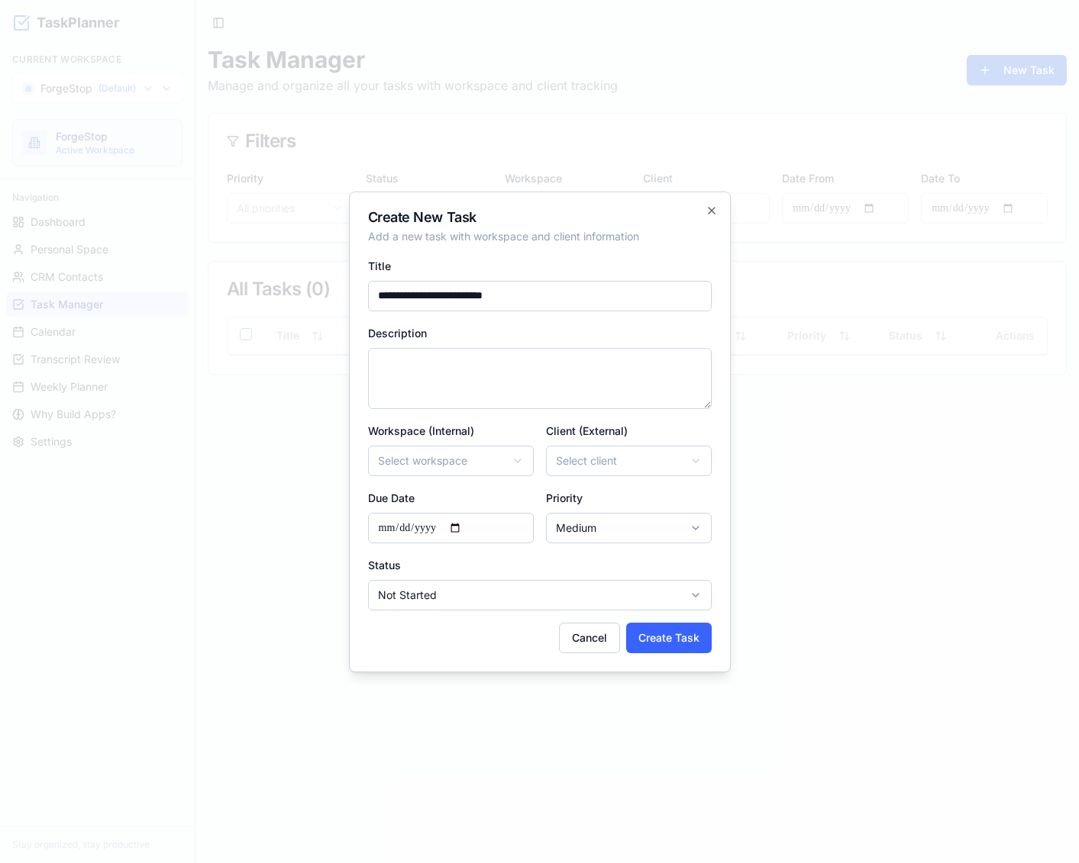
type input "**********"
click at [489, 457] on body "**********" at bounding box center [539, 431] width 1079 height 863
click at [469, 528] on input "**********" at bounding box center [451, 528] width 166 height 31
click at [453, 465] on body "**********" at bounding box center [539, 431] width 1079 height 863
select select "*********"
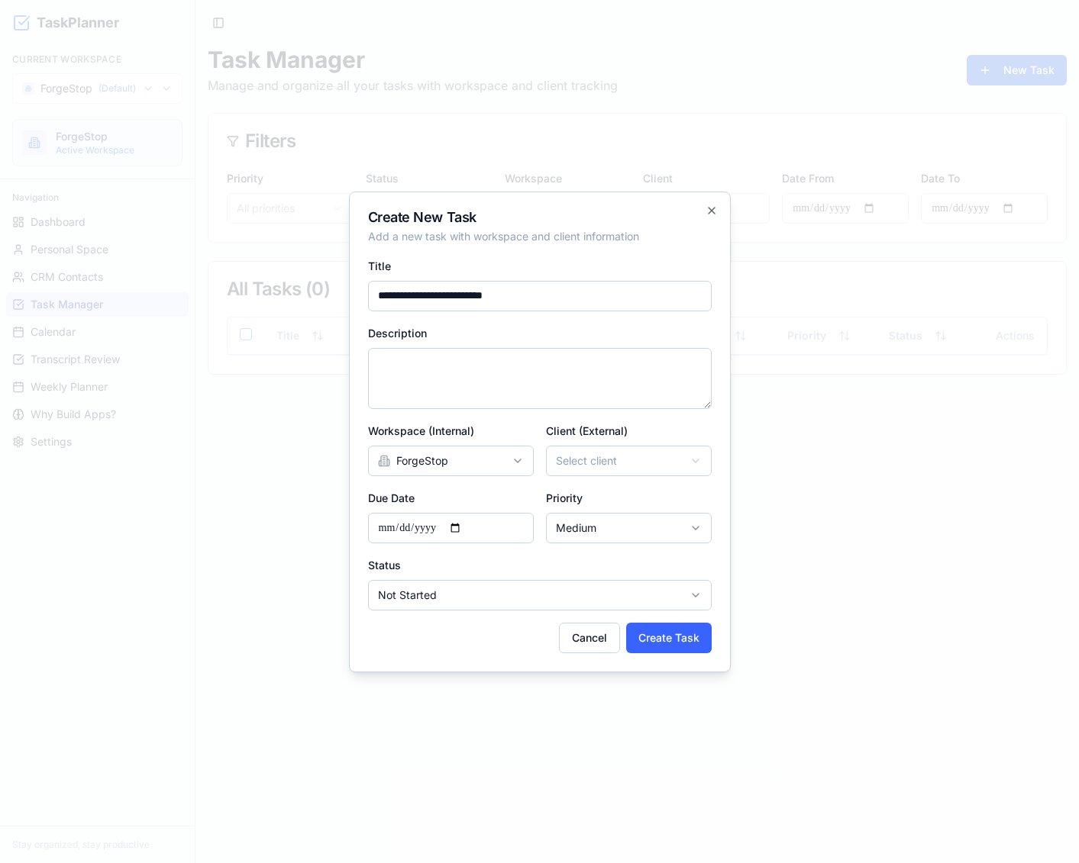
click at [599, 458] on body "**********" at bounding box center [539, 431] width 1079 height 863
click at [494, 511] on body "**********" at bounding box center [539, 431] width 1079 height 863
click at [556, 589] on body "**********" at bounding box center [539, 431] width 1079 height 863
click at [693, 645] on button "Create Task" at bounding box center [669, 638] width 86 height 31
select select
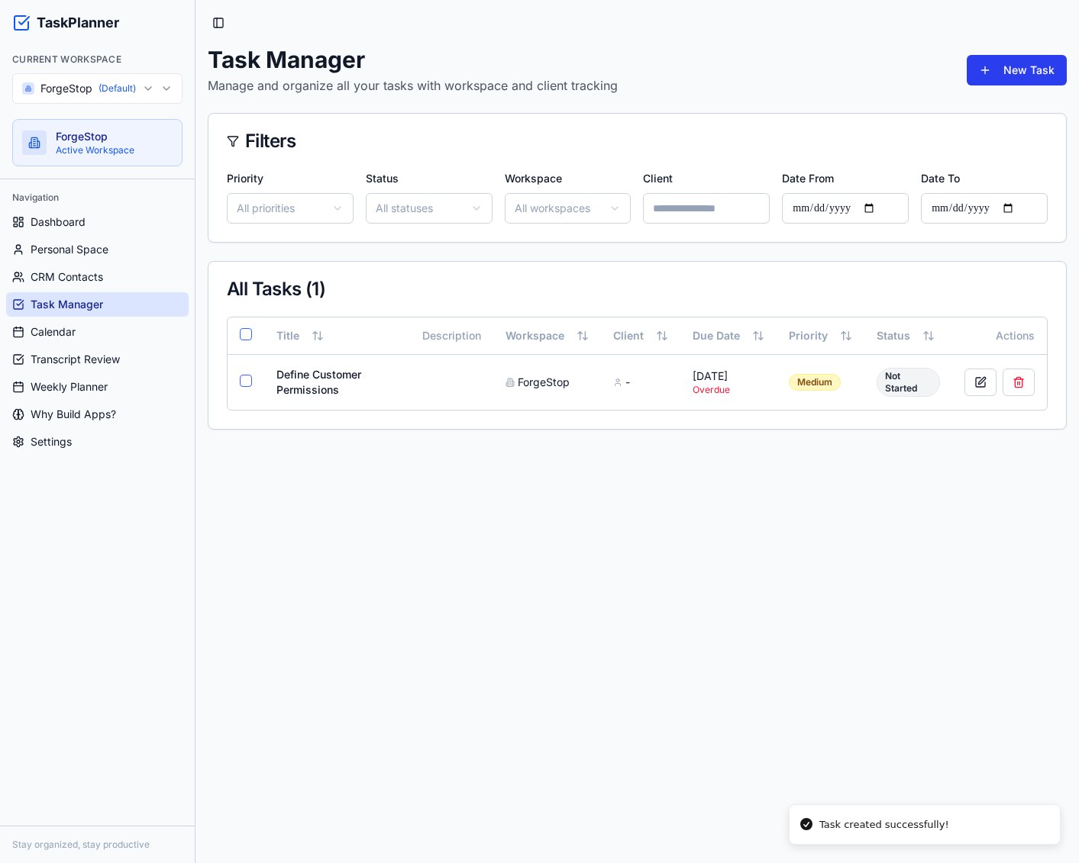
click at [1041, 80] on button "New Task" at bounding box center [1016, 70] width 100 height 31
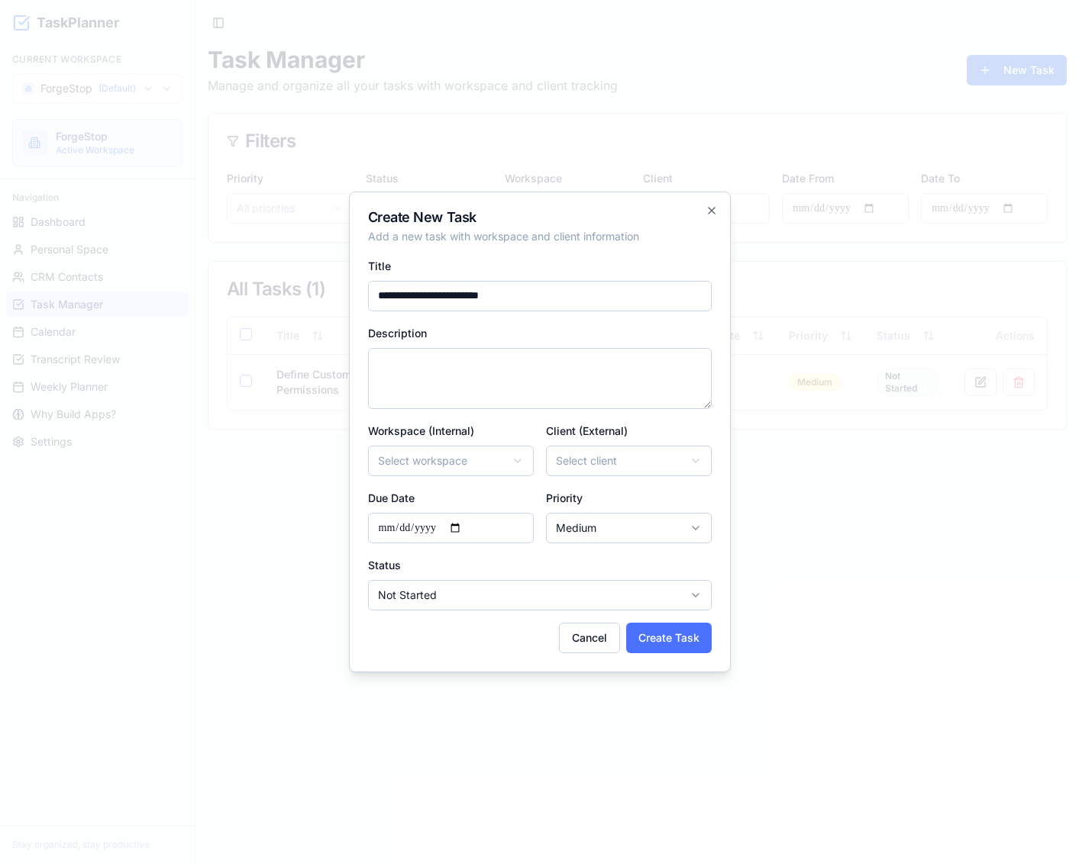
type input "**********"
click at [679, 642] on button "Create Task" at bounding box center [669, 638] width 86 height 31
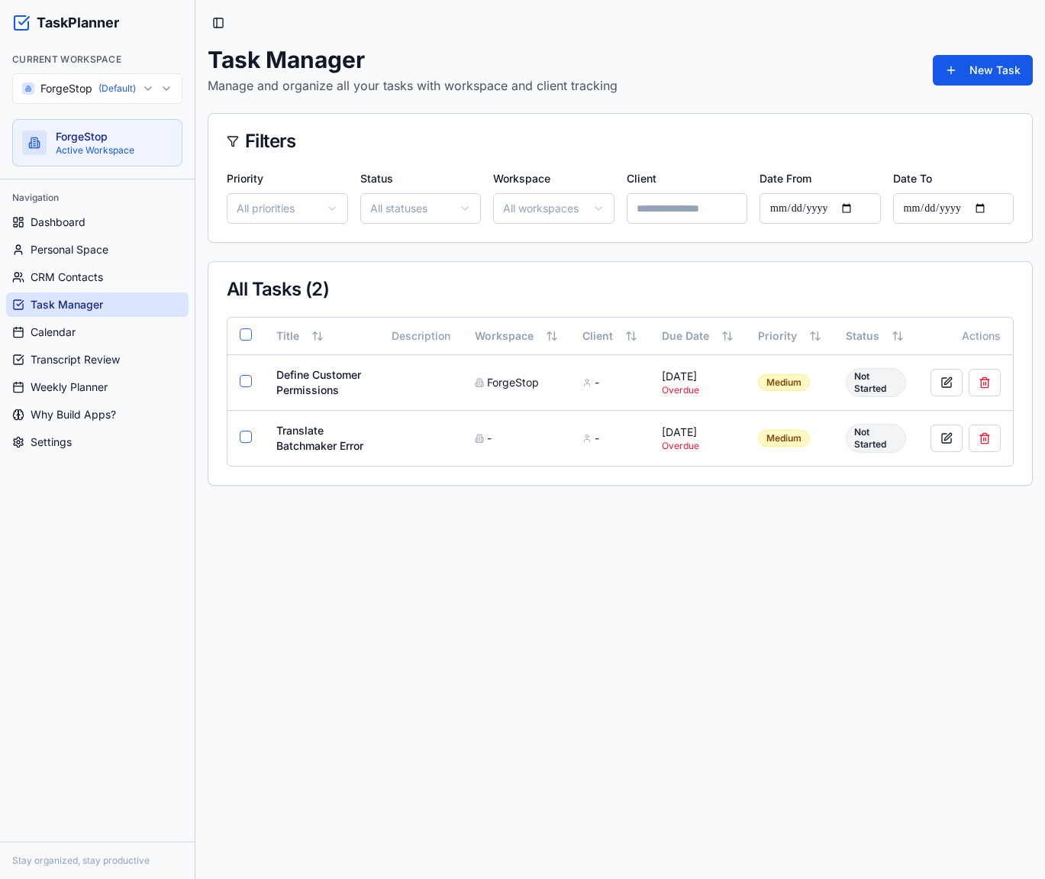
click at [435, 62] on h1 "Task Manager" at bounding box center [413, 59] width 410 height 27
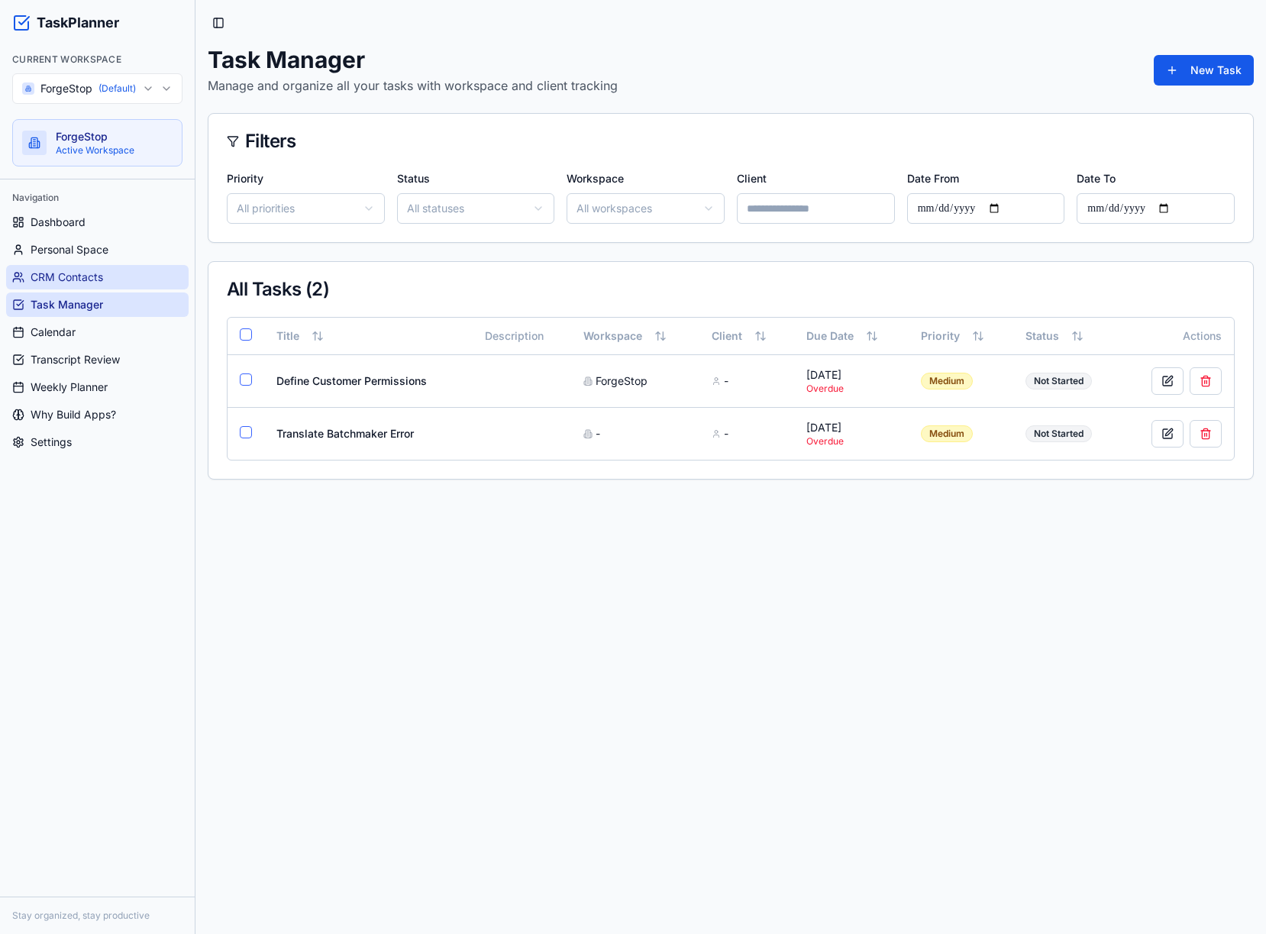
click at [89, 278] on span "CRM Contacts" at bounding box center [67, 276] width 73 height 15
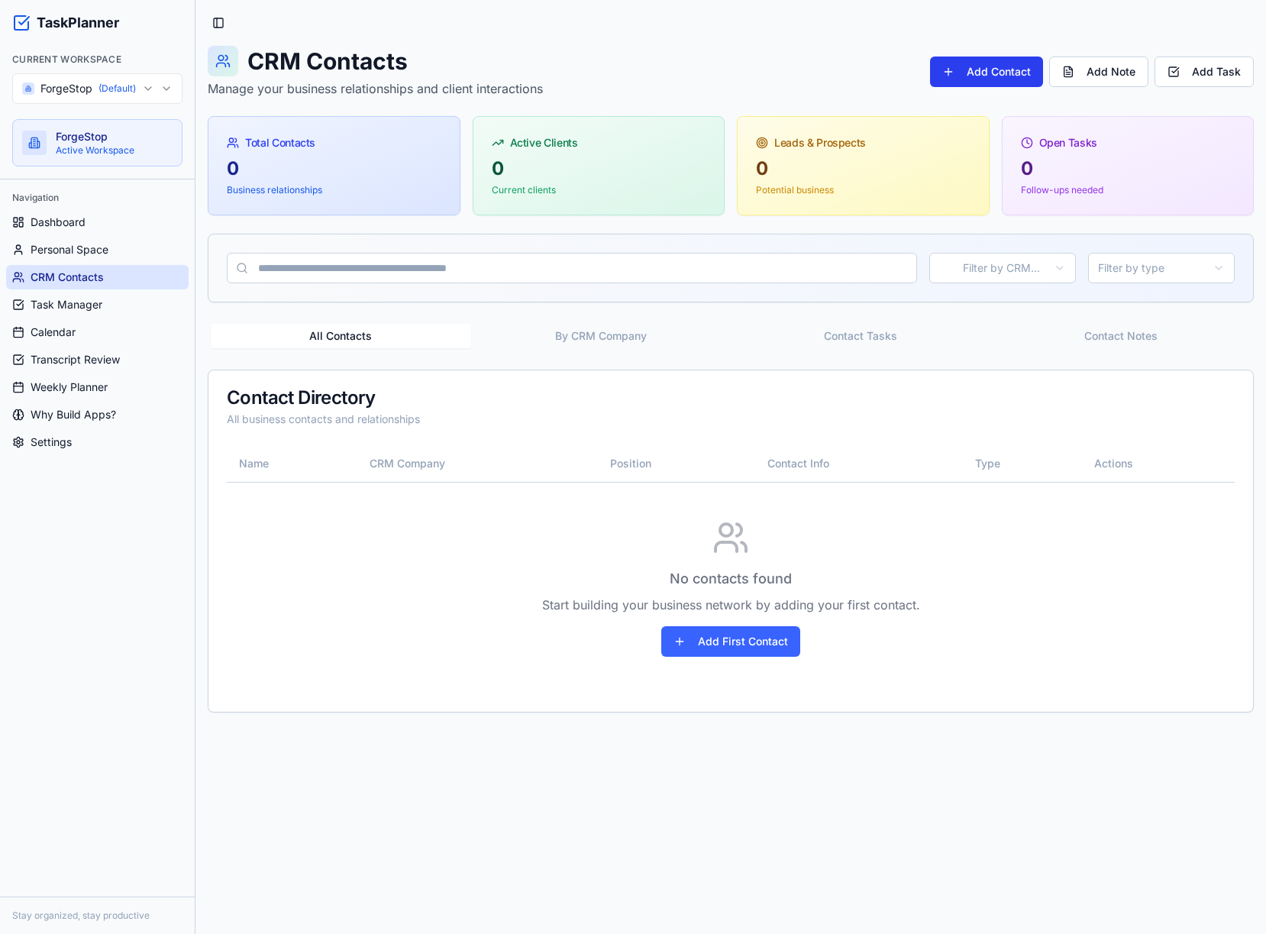
click at [989, 72] on button "Add Contact" at bounding box center [986, 71] width 113 height 31
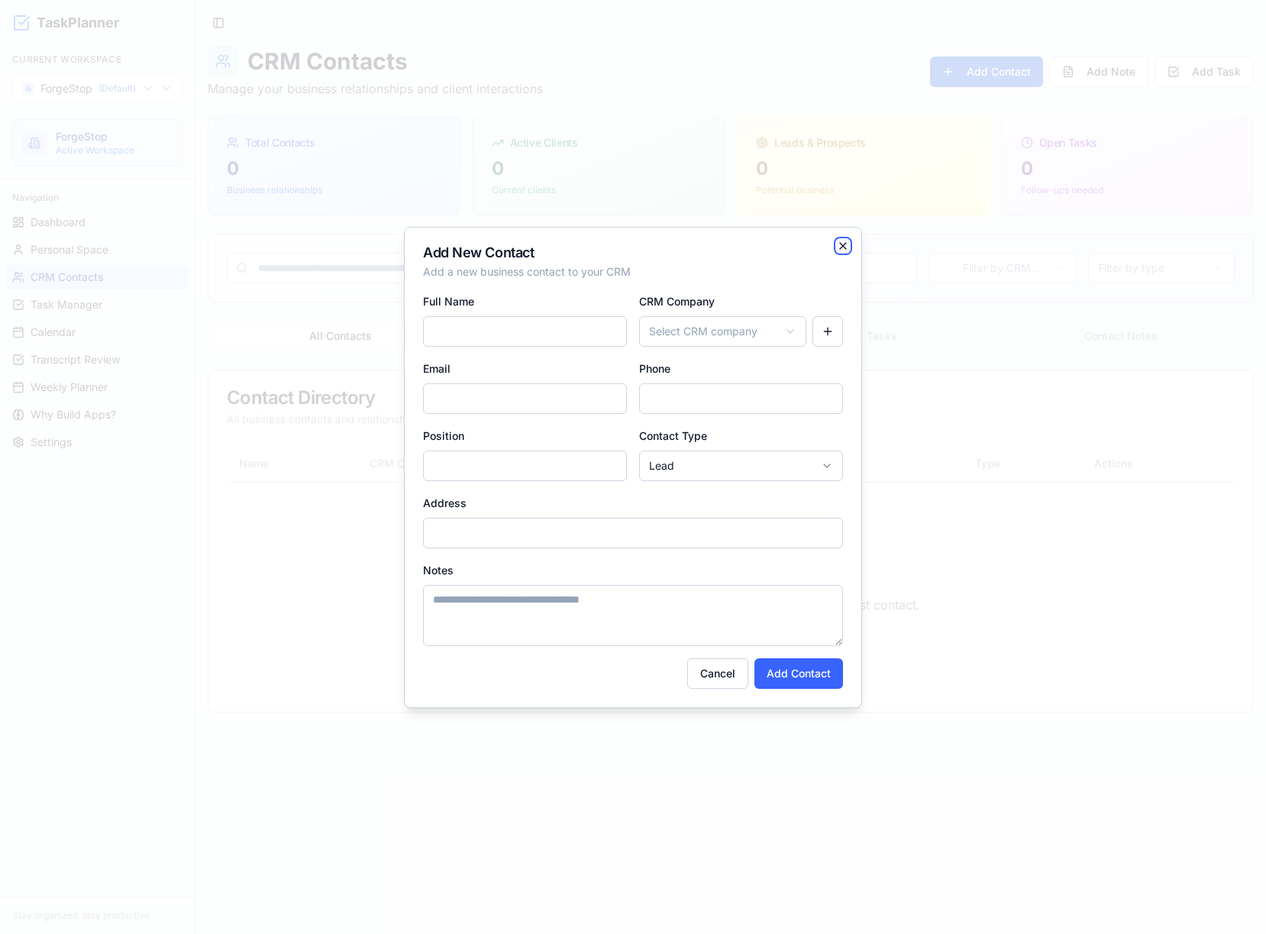
click at [837, 249] on icon "button" at bounding box center [843, 246] width 12 height 12
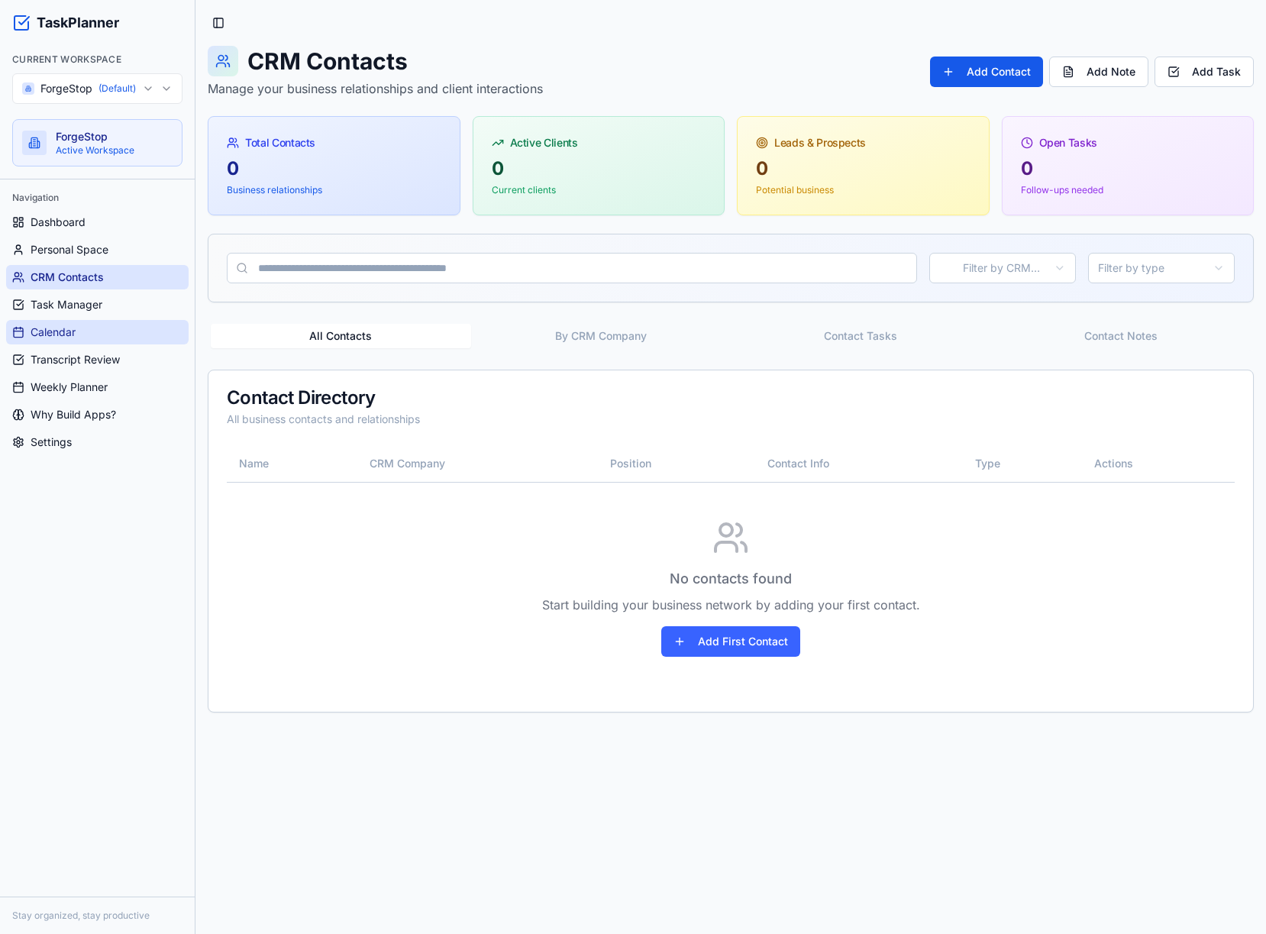
click at [76, 340] on link "Calendar" at bounding box center [97, 332] width 182 height 24
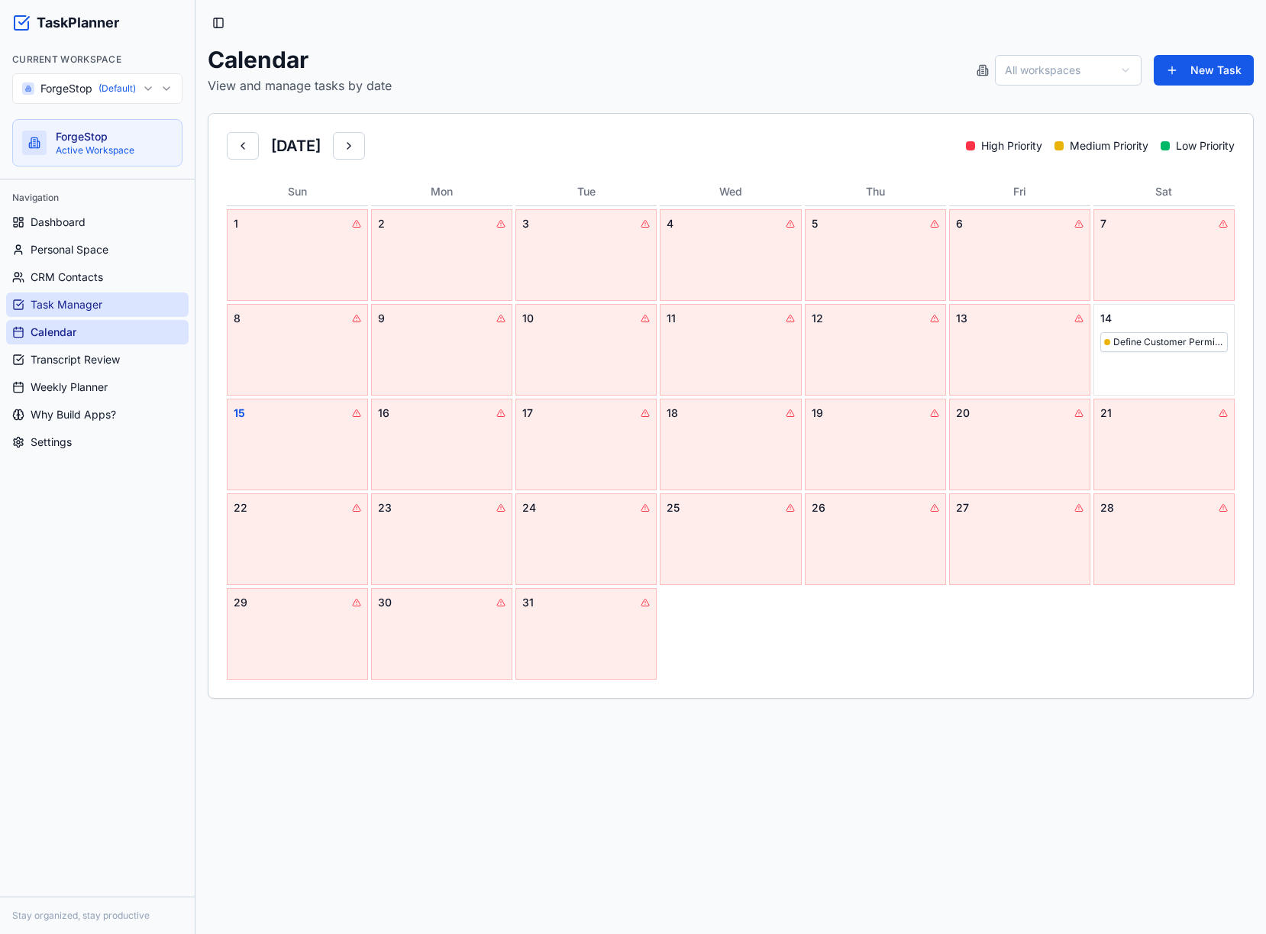
click at [107, 305] on link "Task Manager" at bounding box center [97, 304] width 182 height 24
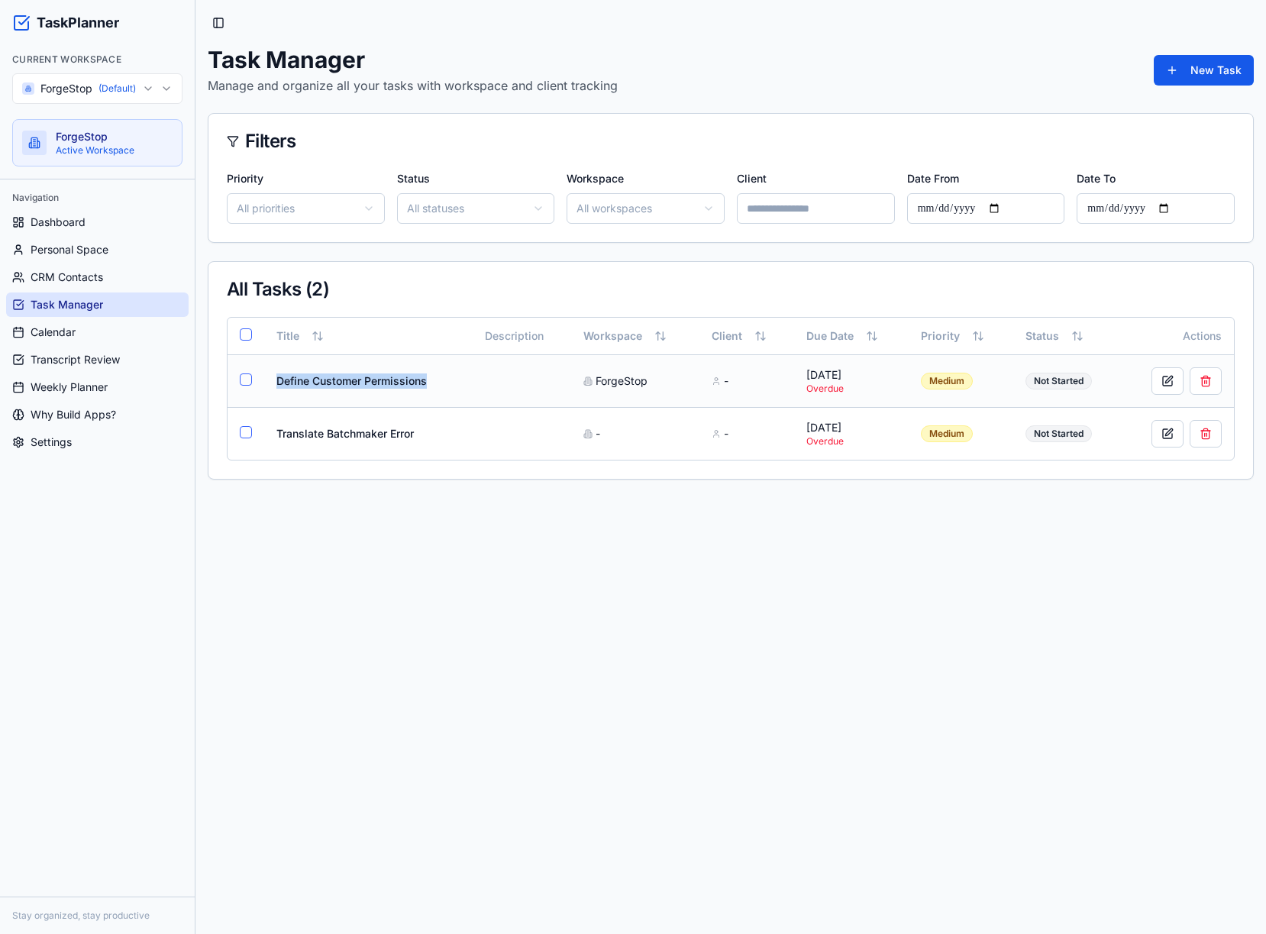
drag, startPoint x: 298, startPoint y: 383, endPoint x: 430, endPoint y: 383, distance: 132.1
click at [430, 383] on td "Define Customer Permissions" at bounding box center [368, 380] width 208 height 53
drag, startPoint x: 608, startPoint y: 383, endPoint x: 666, endPoint y: 384, distance: 58.8
click at [666, 384] on div "ForgeStop" at bounding box center [635, 380] width 104 height 15
click at [1173, 382] on button at bounding box center [1167, 380] width 32 height 27
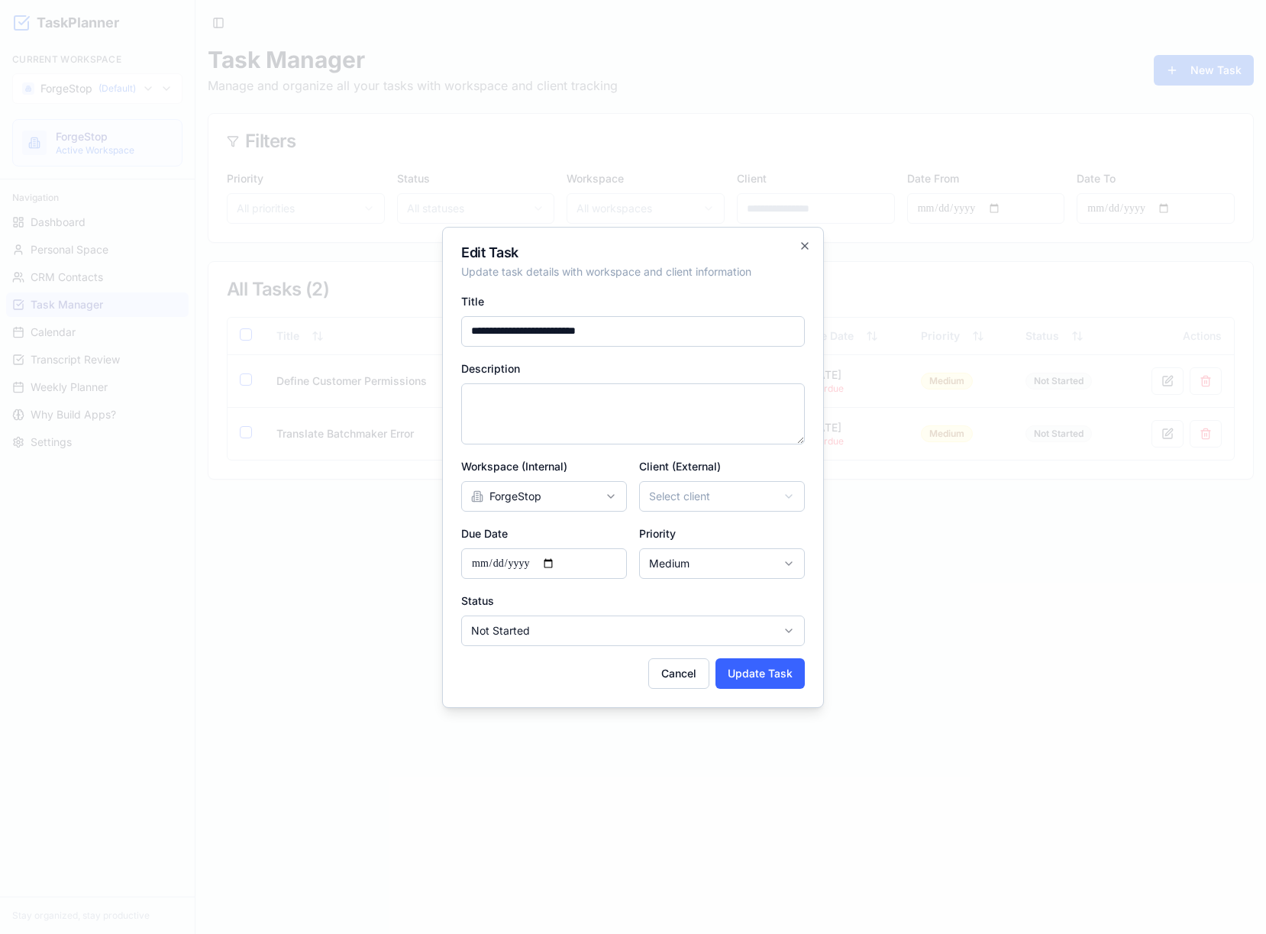
click at [548, 563] on input "**********" at bounding box center [544, 563] width 166 height 31
click at [560, 560] on input "**********" at bounding box center [544, 563] width 166 height 31
click at [763, 674] on button "Update Task" at bounding box center [759, 673] width 89 height 31
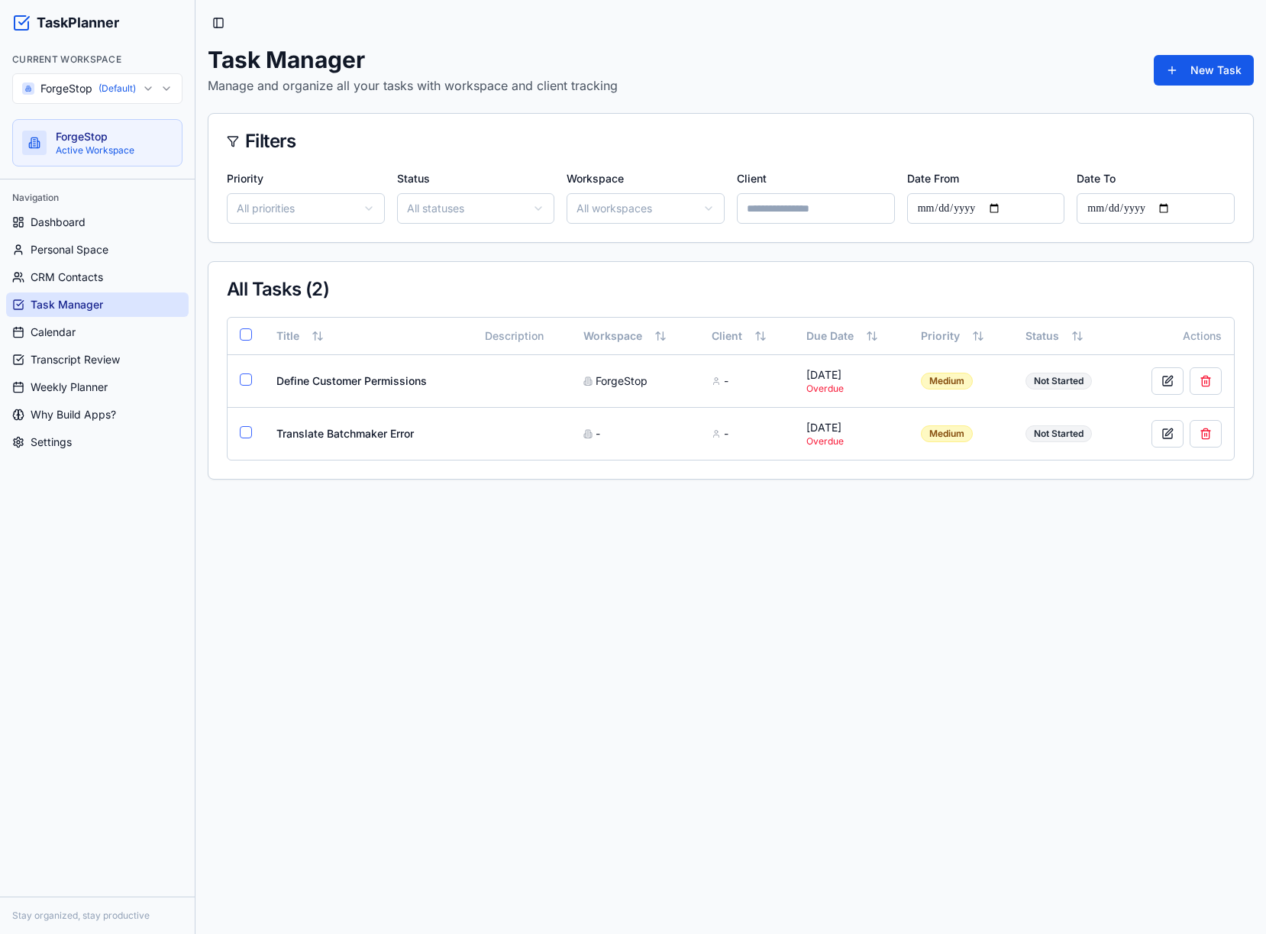
click at [221, 545] on main "Toggle Sidebar Task Manager Manage and organize all your tasks with workspace a…" at bounding box center [730, 467] width 1070 height 934
click at [78, 356] on span "Transcript Review" at bounding box center [75, 359] width 89 height 15
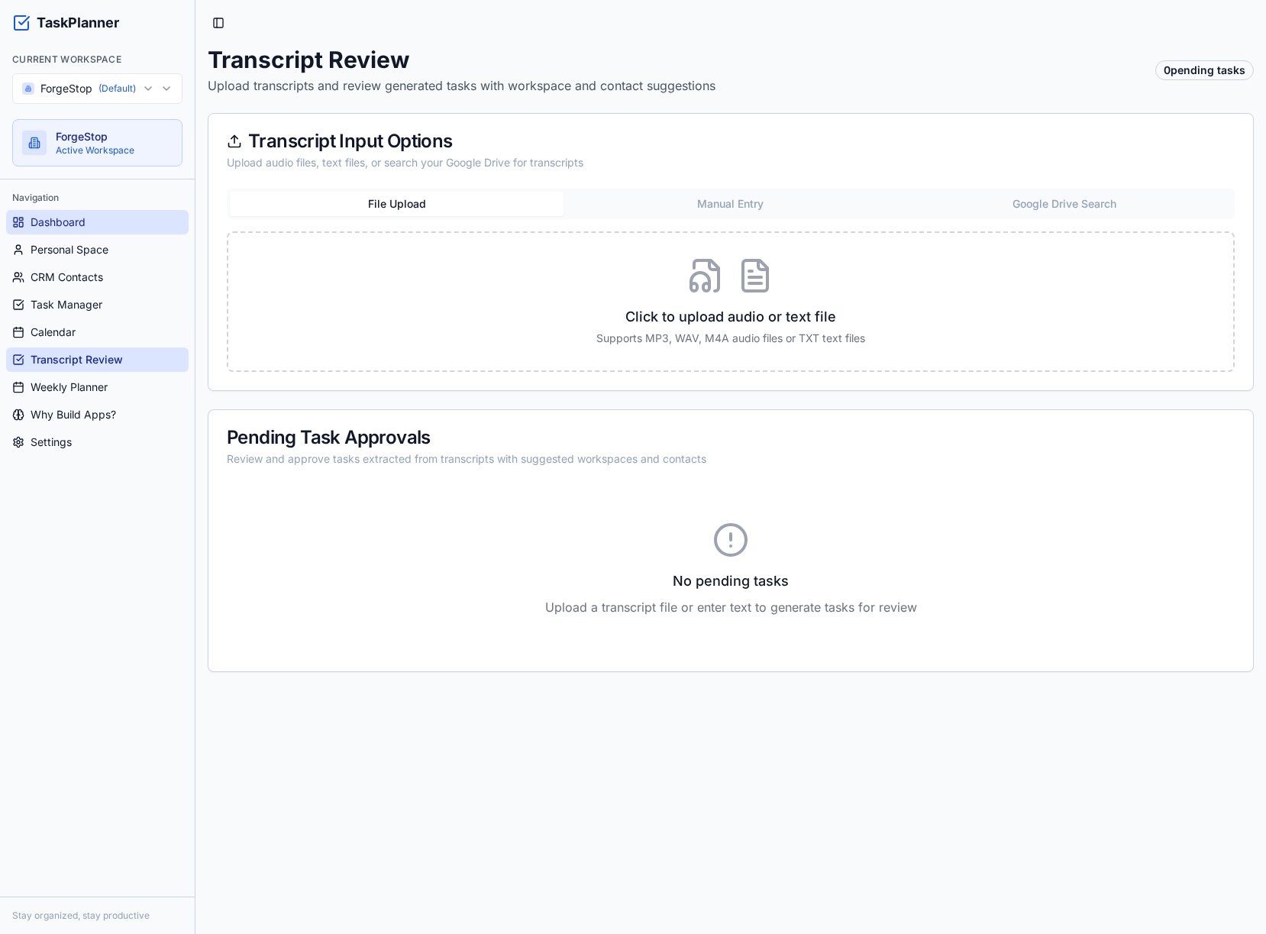
click at [59, 224] on span "Dashboard" at bounding box center [58, 222] width 55 height 15
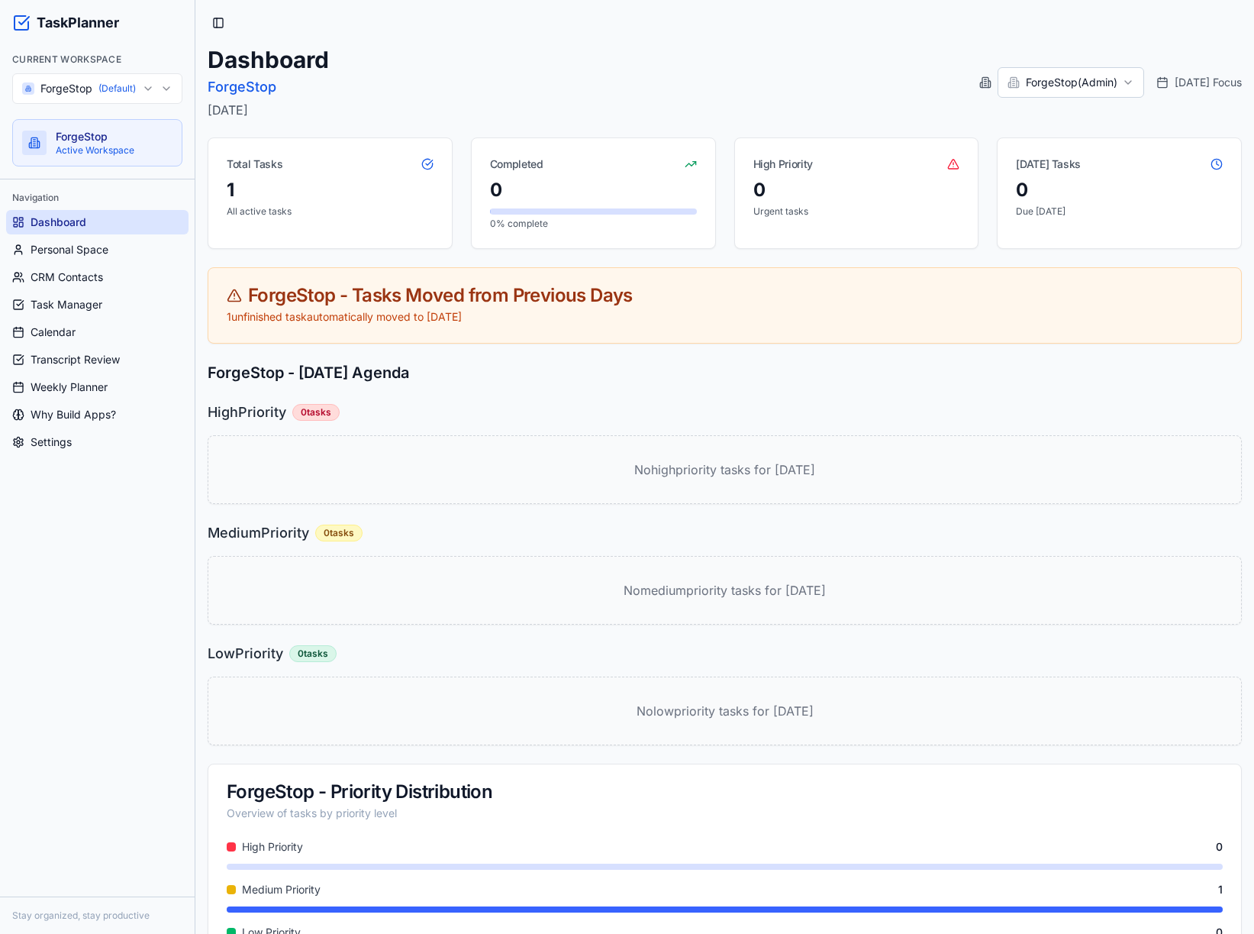
click at [322, 250] on div "Dashboard ForgeStop [DATE] ForgeStop ( Admin ) [DATE] Focus Total Tasks 1 All a…" at bounding box center [725, 510] width 1034 height 928
